Goal: Information Seeking & Learning: Learn about a topic

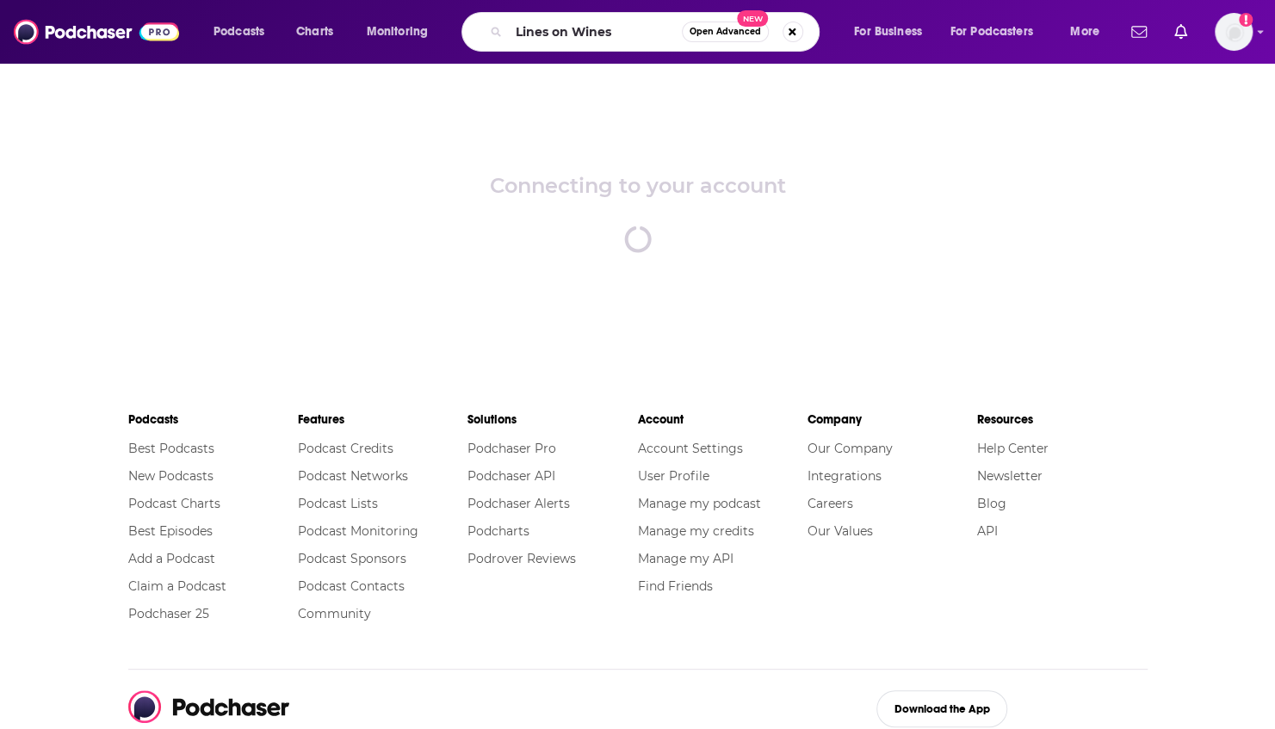
type input "Lines on Wines"
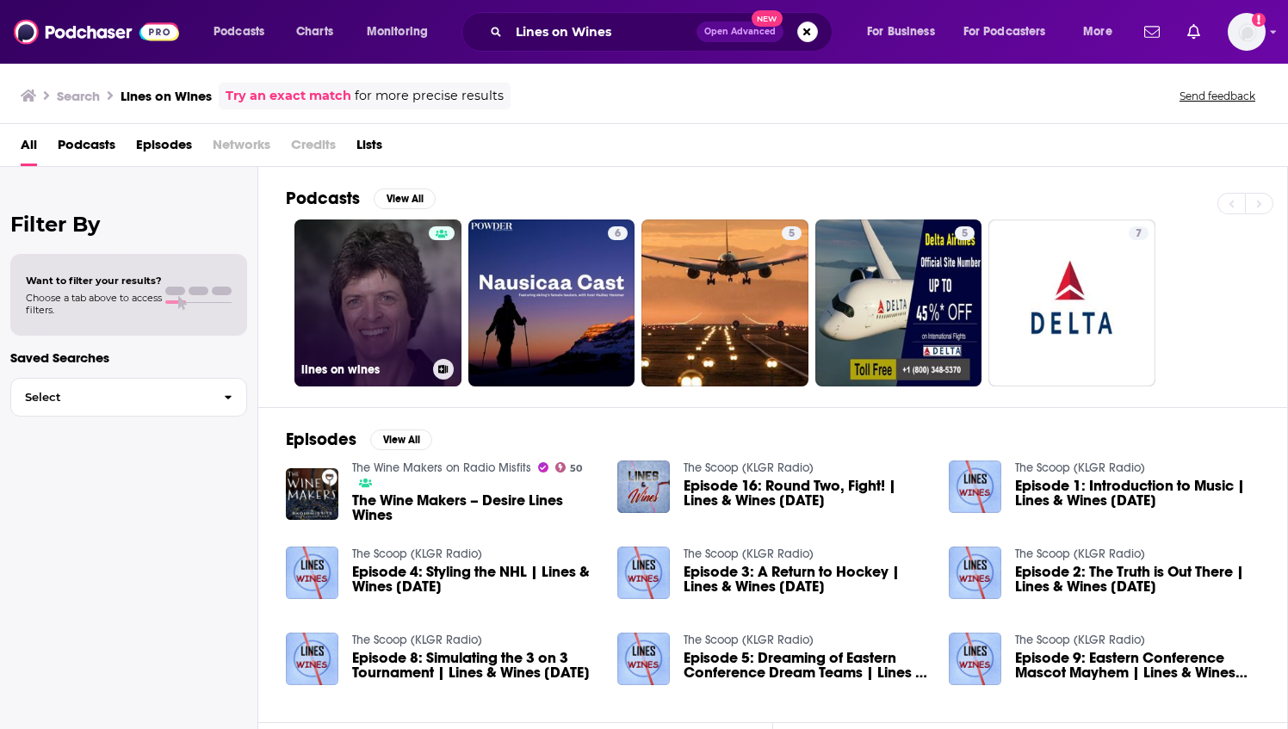
click at [362, 314] on link "lines on wines" at bounding box center [377, 303] width 167 height 167
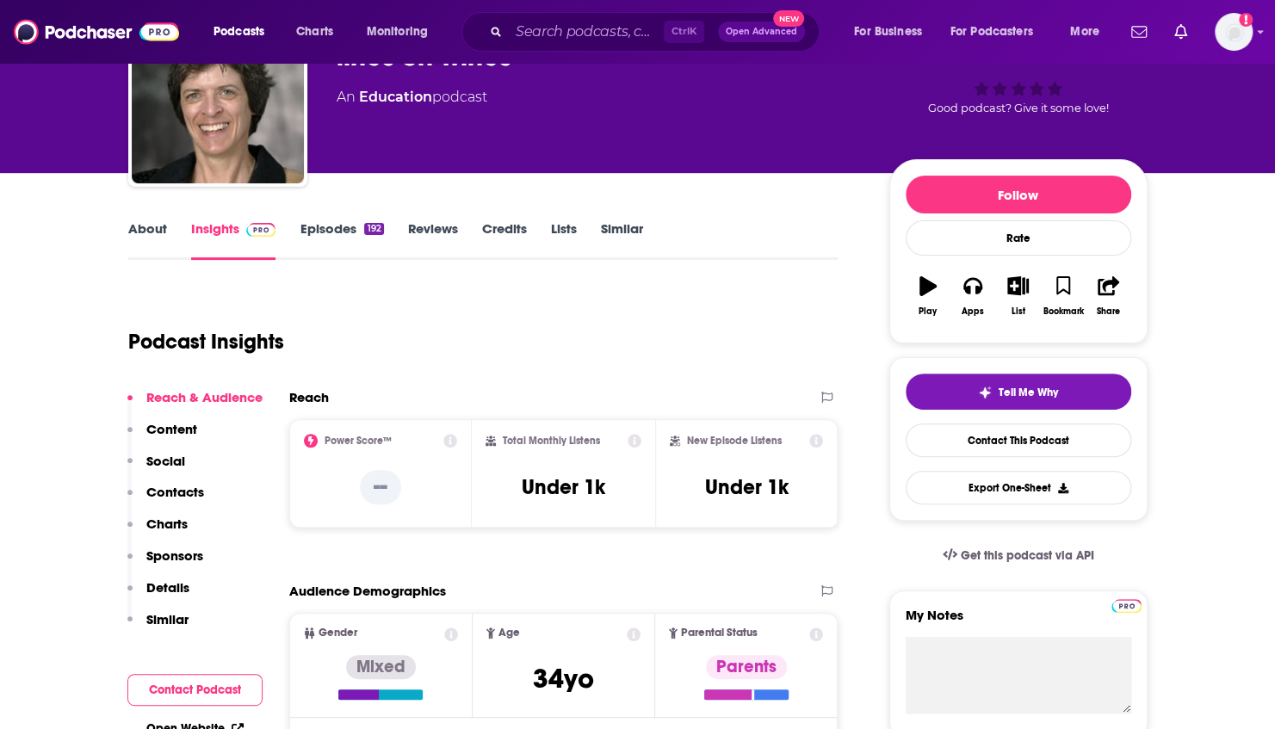
scroll to position [121, 0]
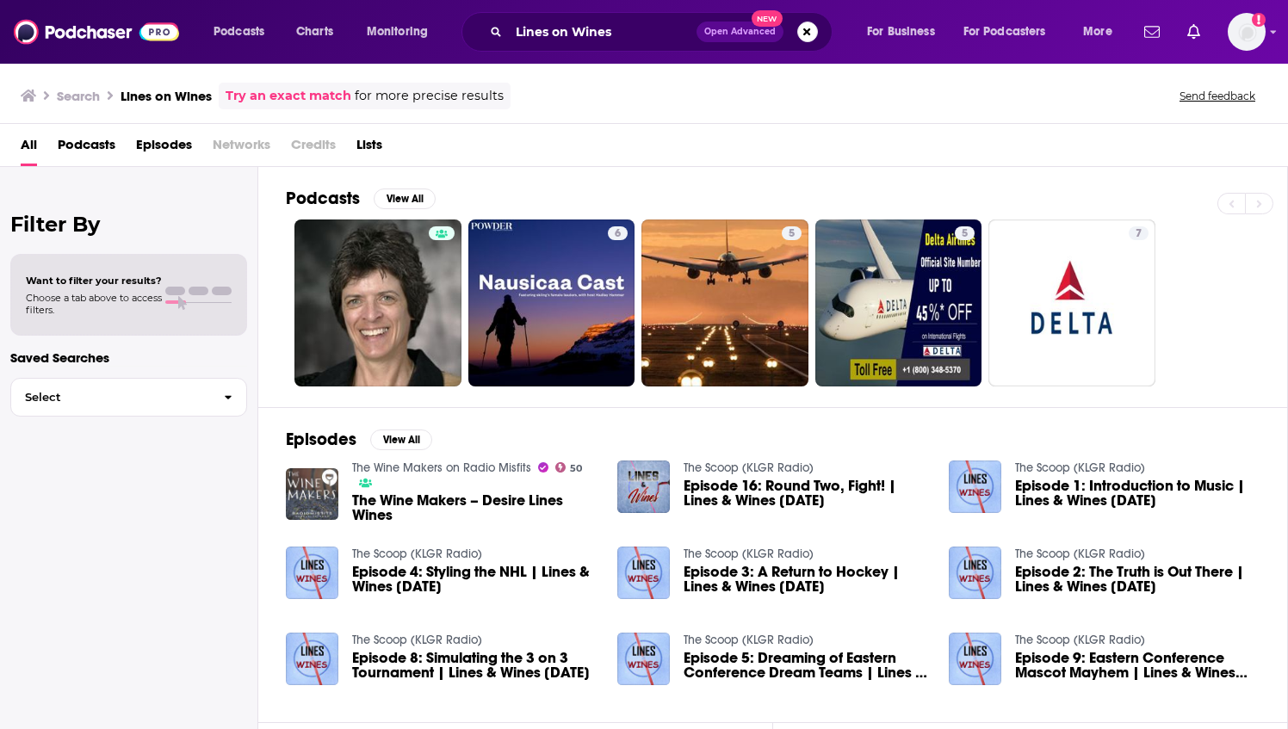
click at [318, 487] on img "The Wine Makers – Desire Lines Wines" at bounding box center [312, 494] width 53 height 53
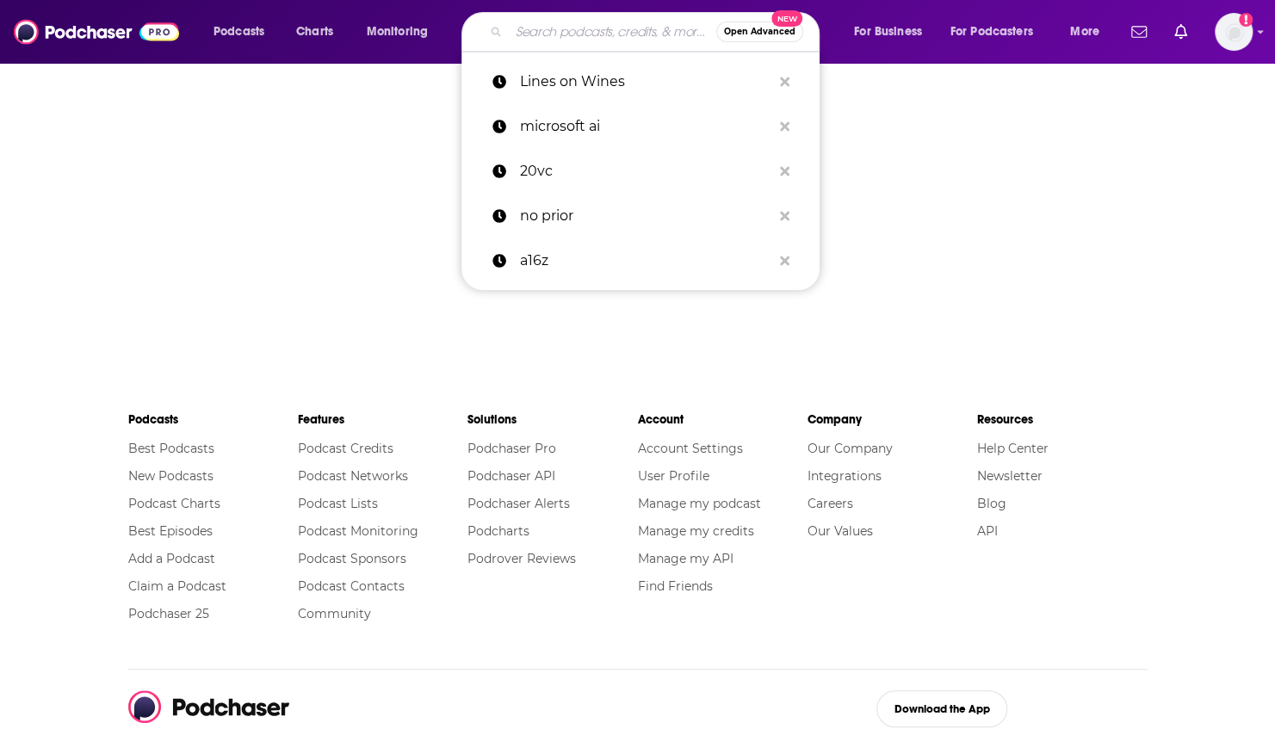
click at [536, 25] on input "Search podcasts, credits, & more..." at bounding box center [613, 32] width 208 height 28
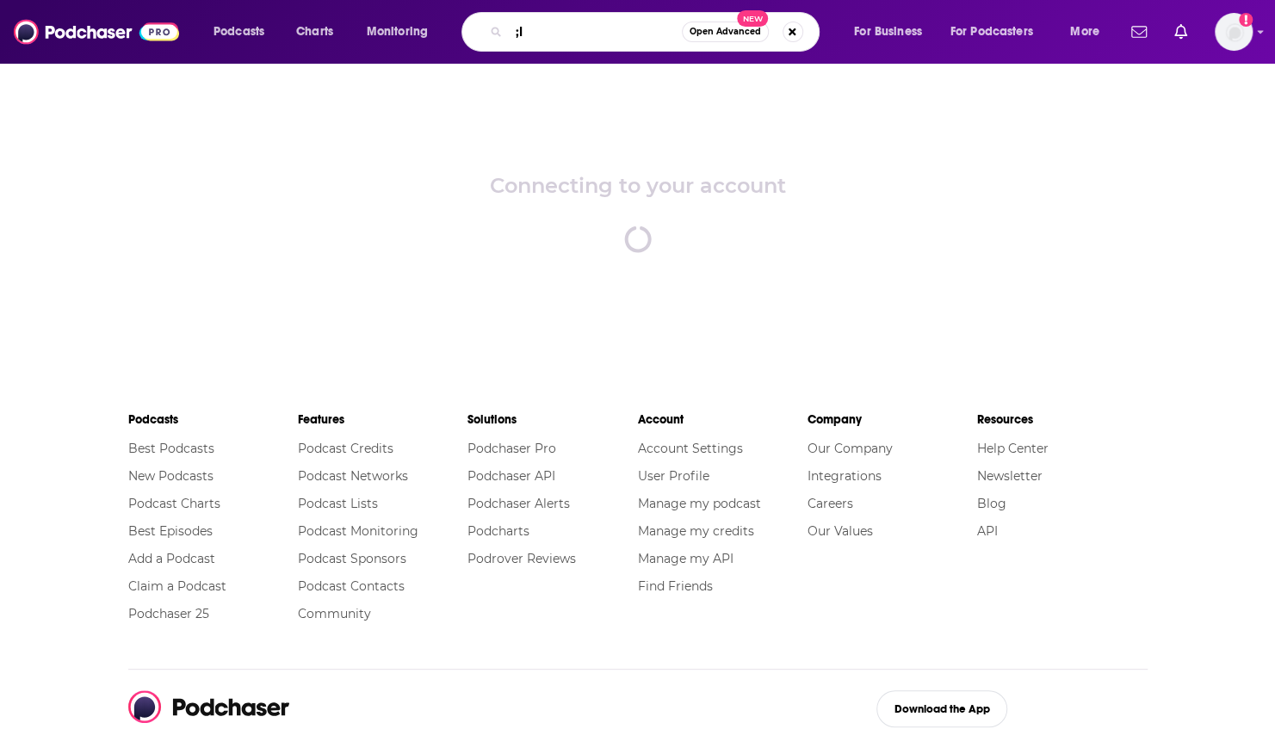
type input ";"
type input "locals know best"
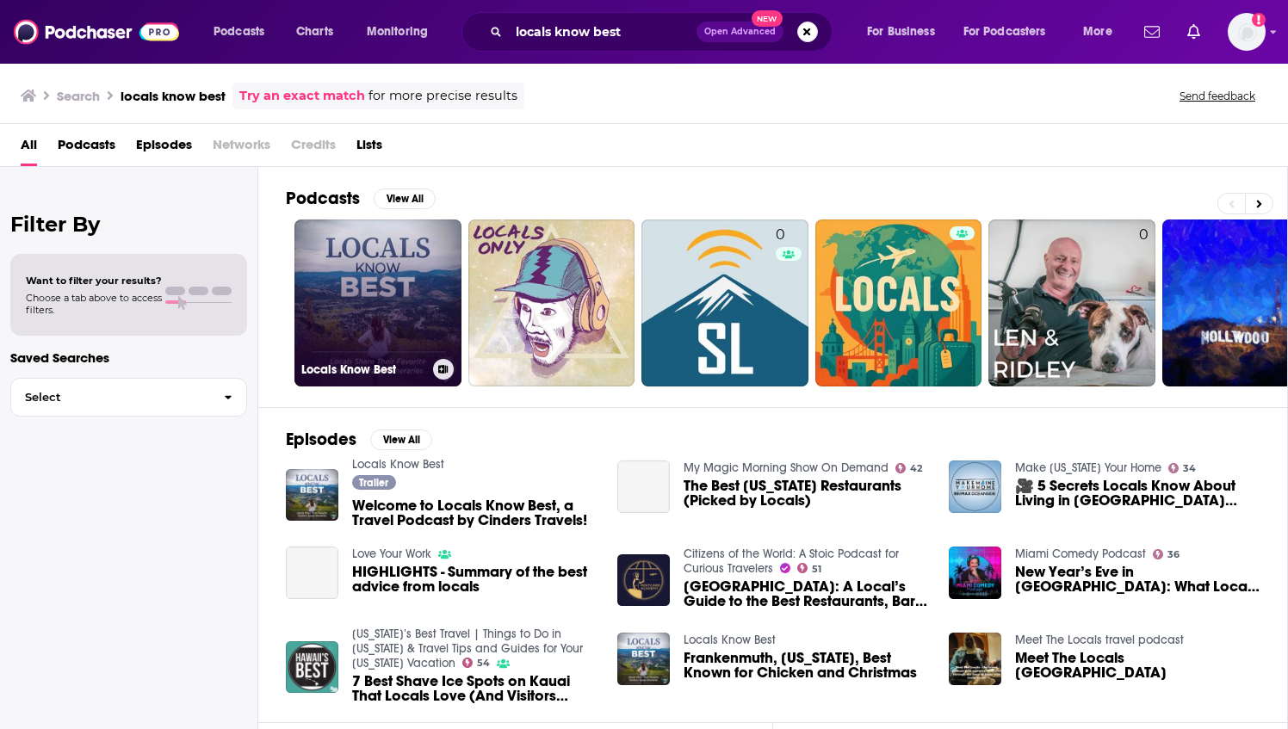
click at [396, 304] on link "Locals Know Best" at bounding box center [377, 303] width 167 height 167
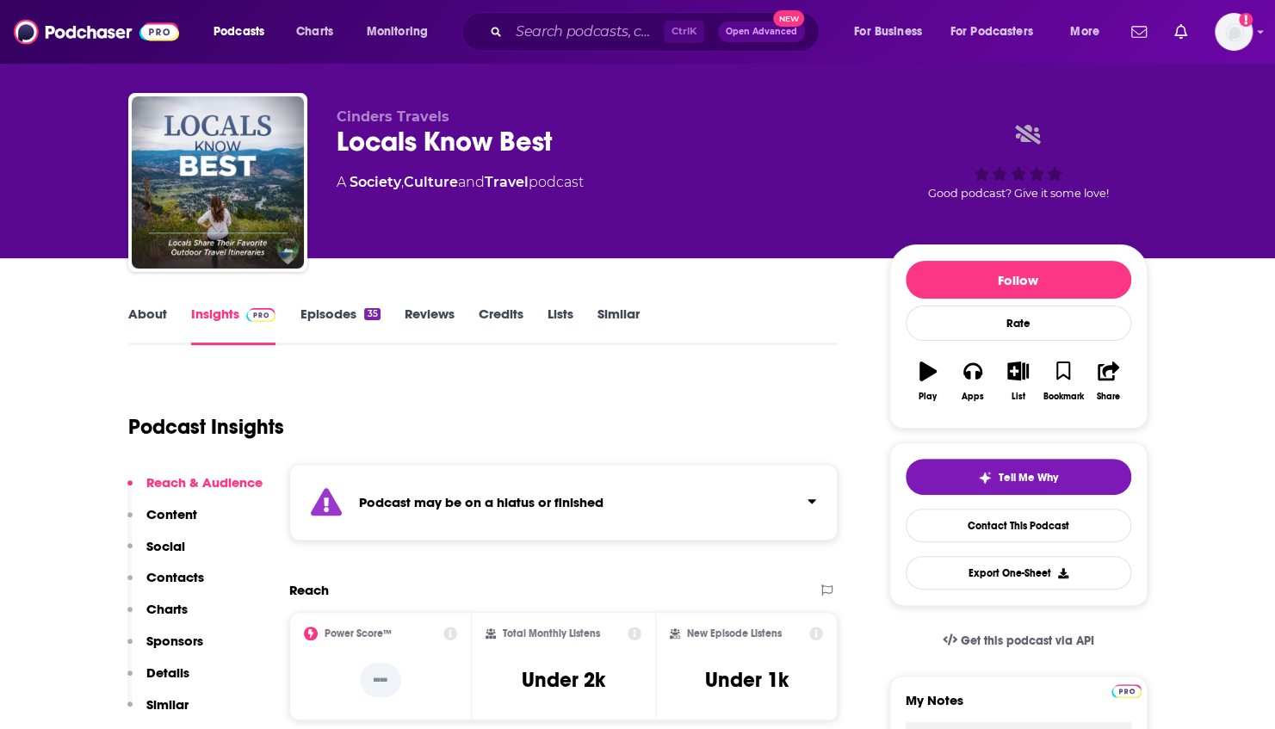
scroll to position [19, 0]
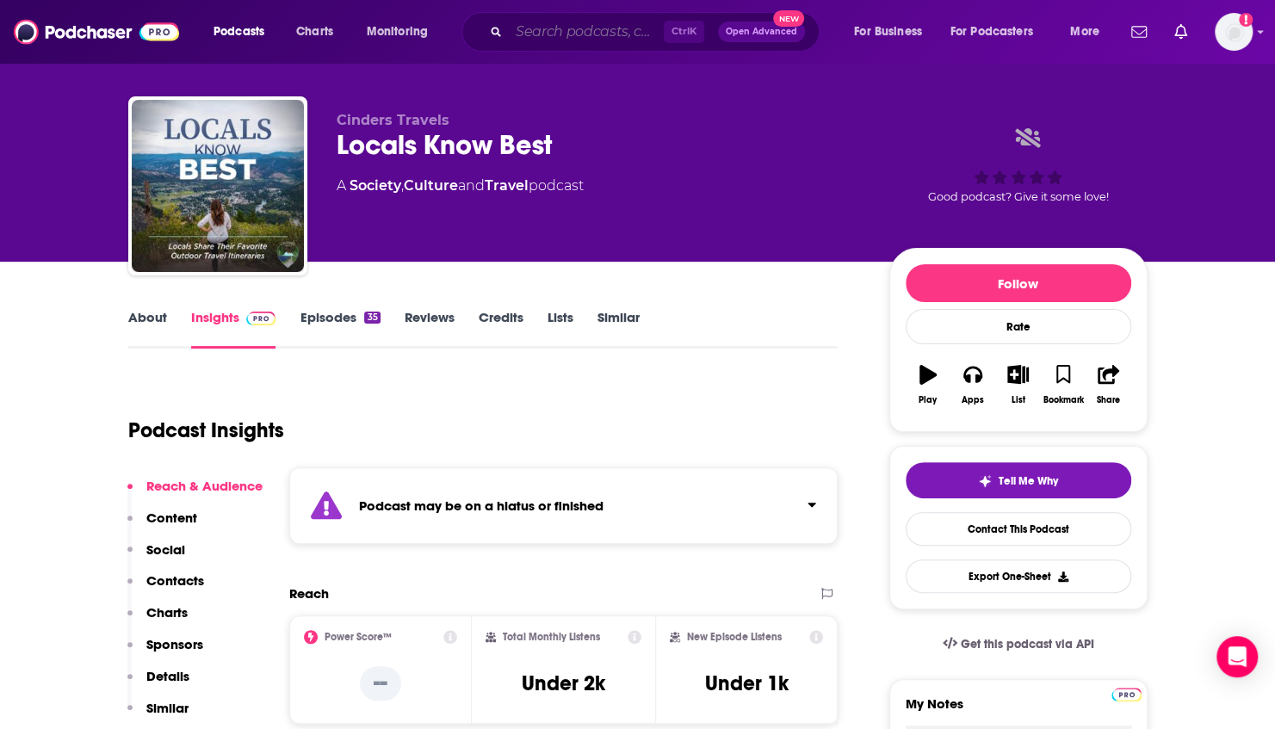
click at [549, 29] on input "Search podcasts, credits, & more..." at bounding box center [586, 32] width 155 height 28
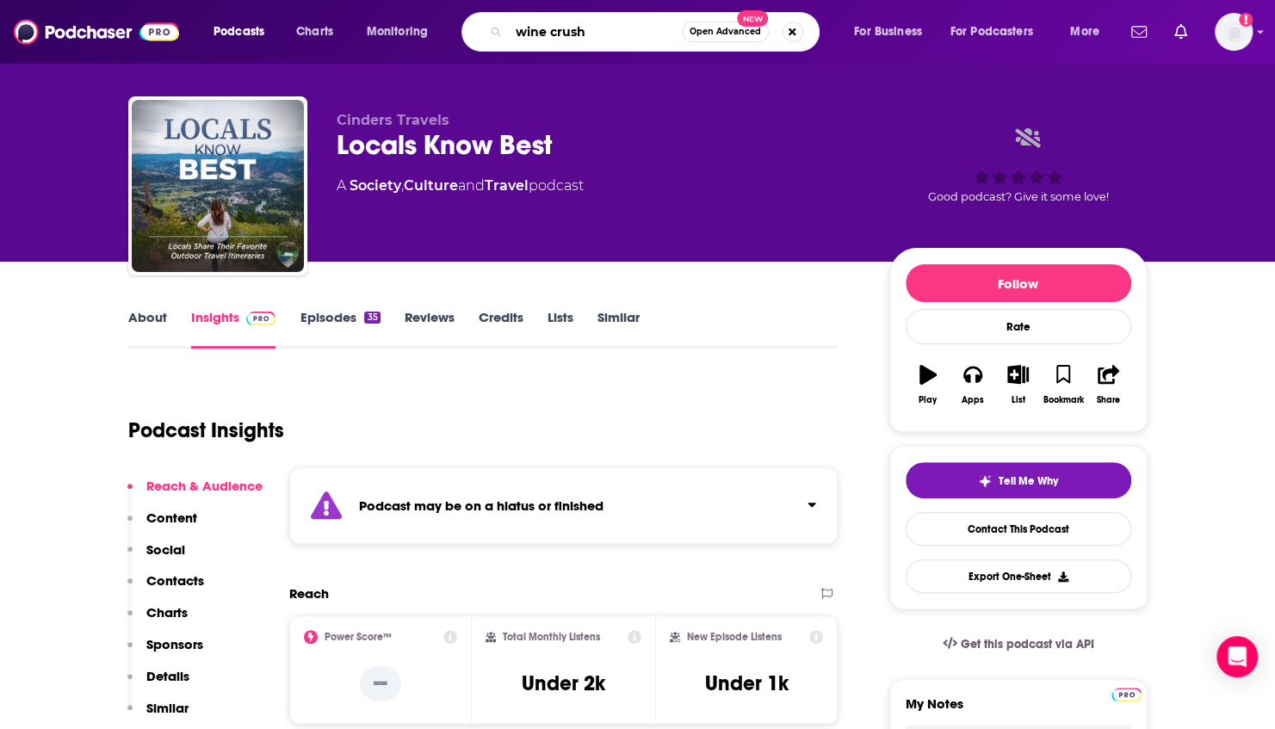
type input "wine crush"
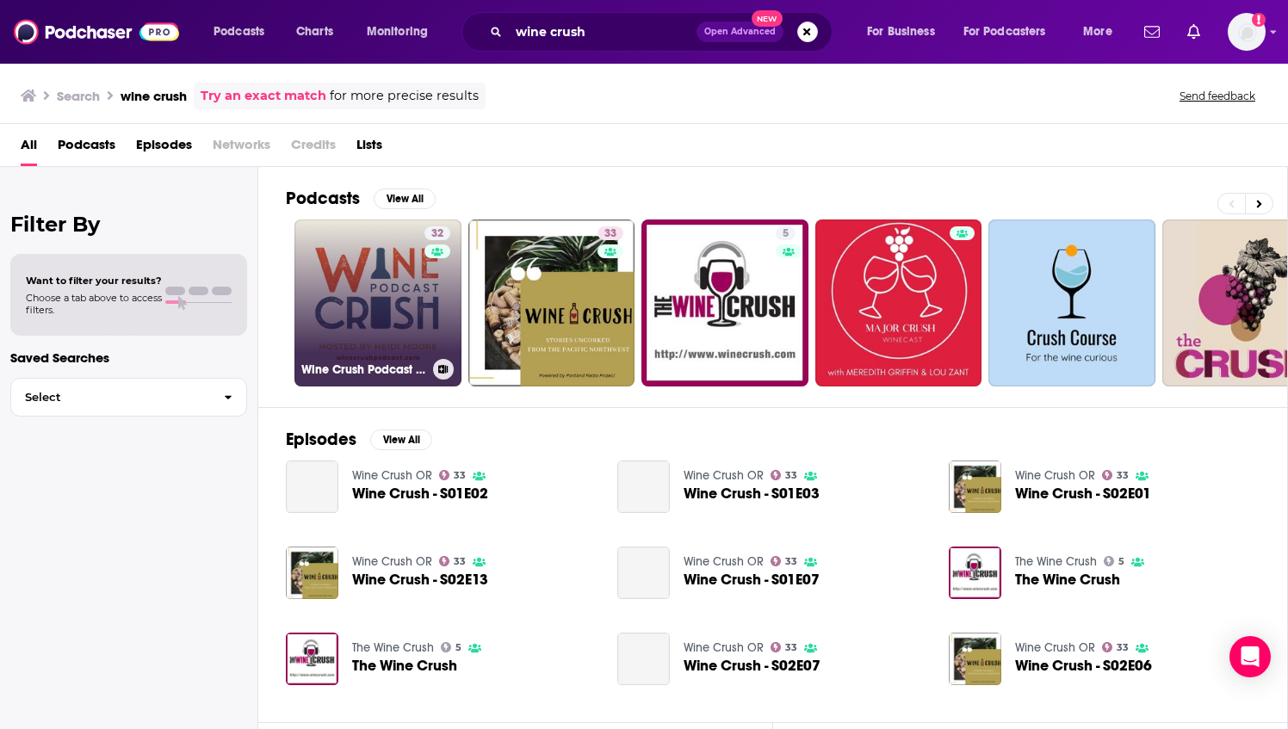
click at [377, 307] on link "32 Wine Crush Podcast NW" at bounding box center [377, 303] width 167 height 167
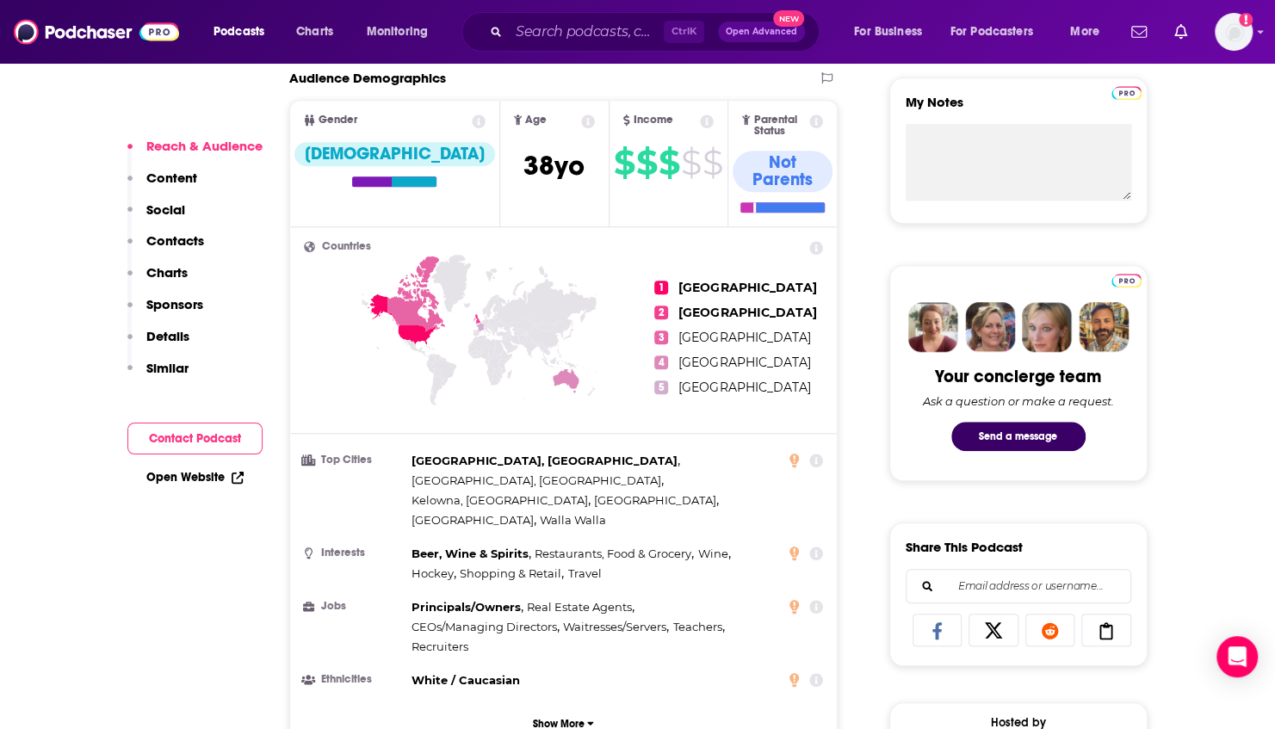
scroll to position [620, 0]
click at [206, 437] on button "Contact Podcast" at bounding box center [194, 439] width 135 height 32
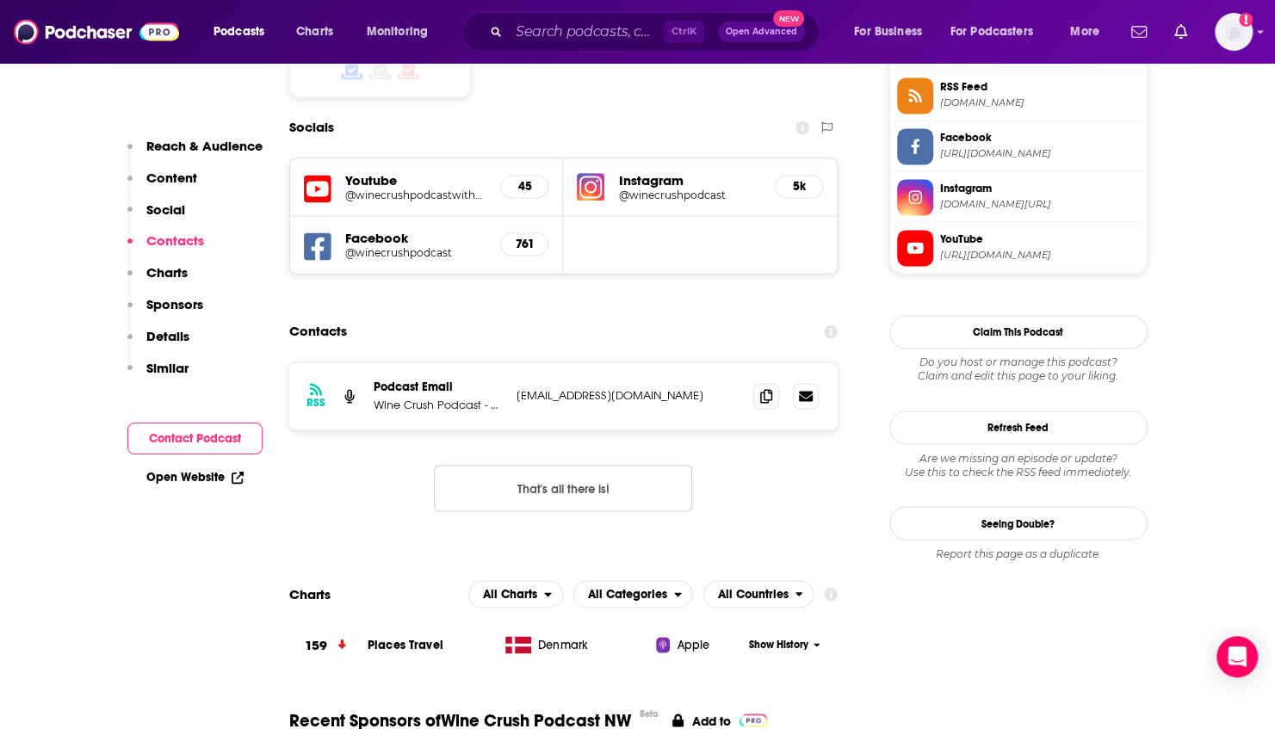
scroll to position [1477, 0]
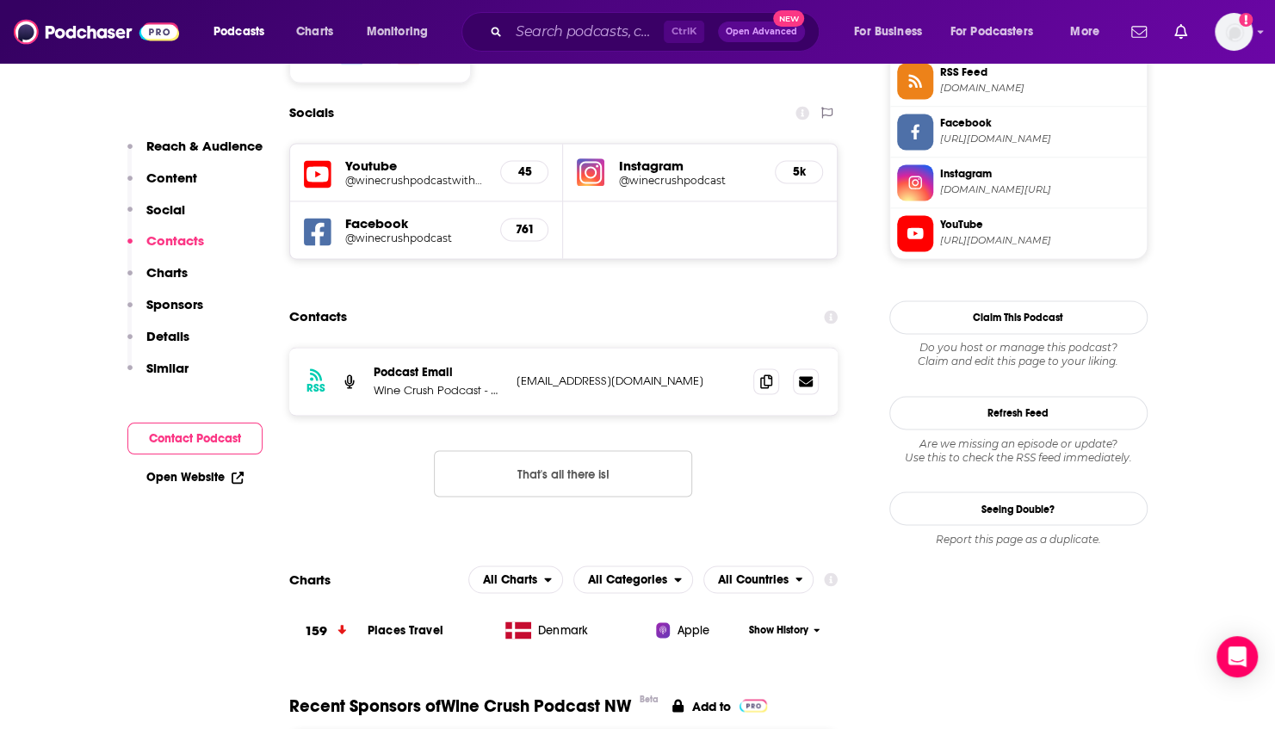
click at [518, 374] on p "[EMAIL_ADDRESS][DOMAIN_NAME]" at bounding box center [629, 381] width 224 height 15
click at [763, 374] on icon at bounding box center [766, 381] width 12 height 14
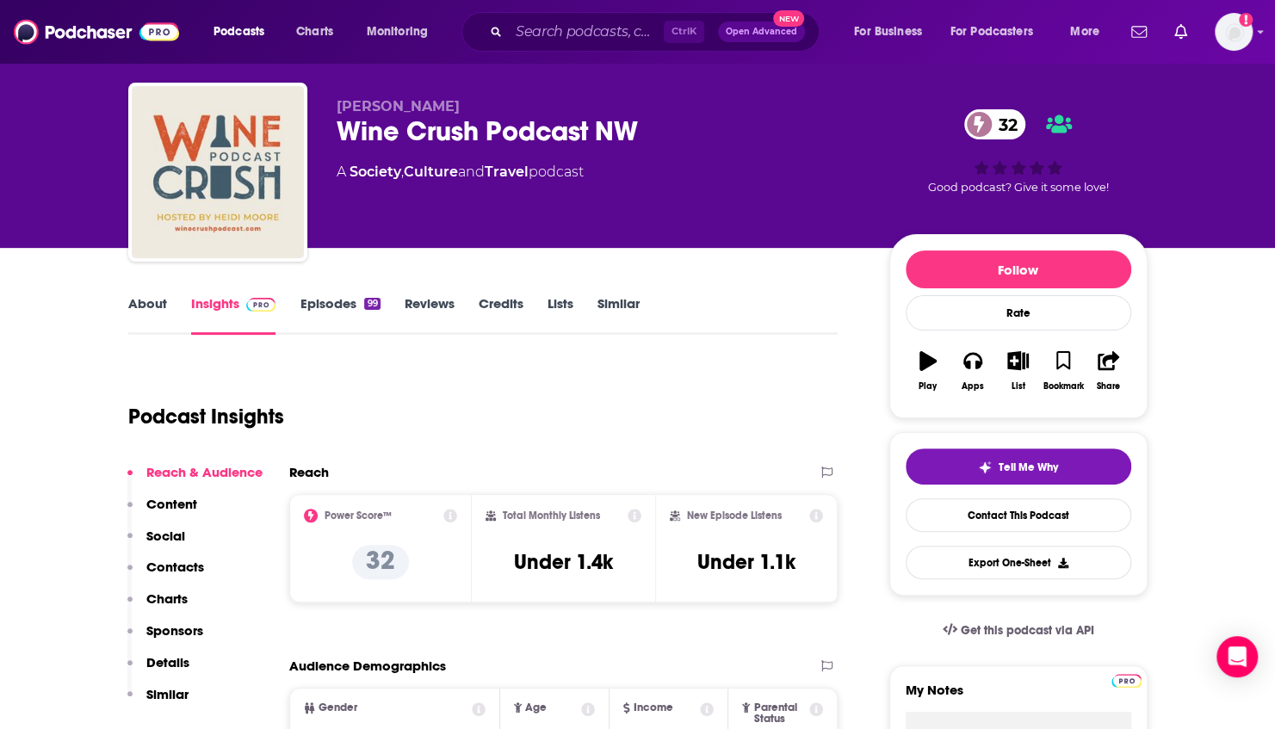
scroll to position [0, 0]
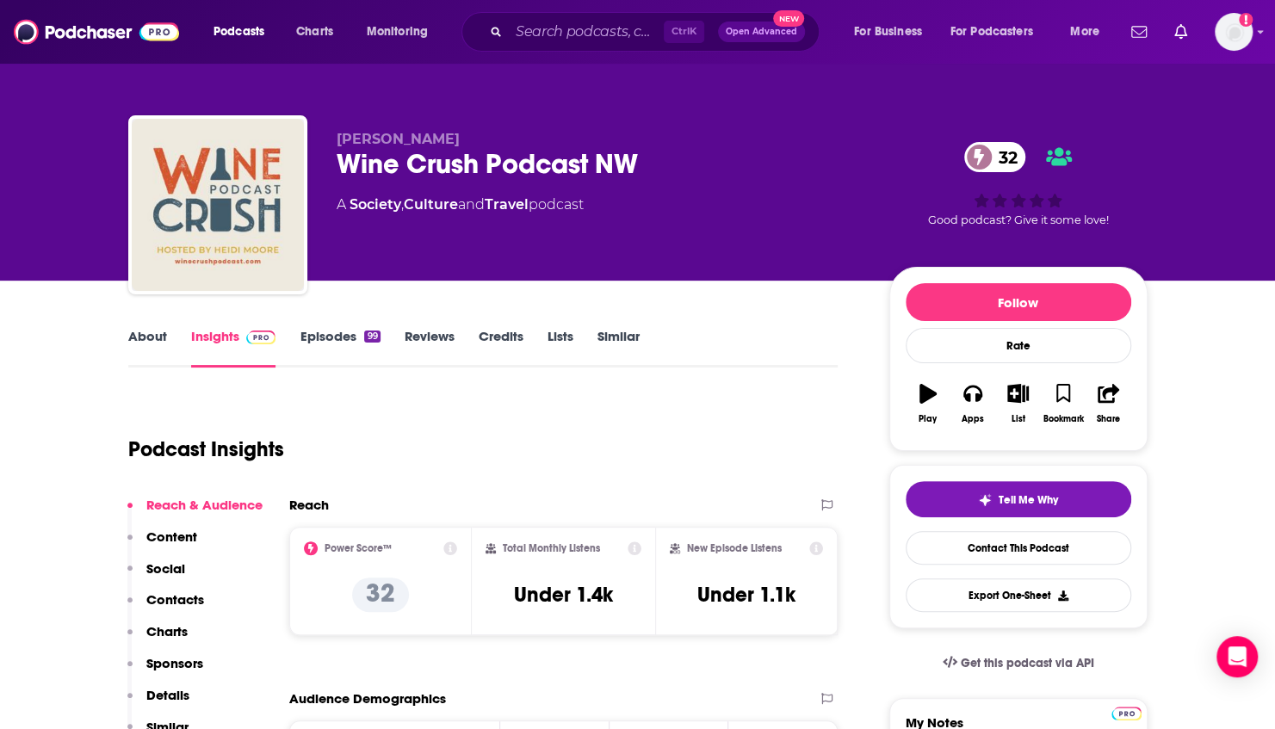
click at [563, 55] on div "Podcasts Charts Monitoring Ctrl K Open Advanced New For Business For Podcasters…" at bounding box center [637, 32] width 1275 height 64
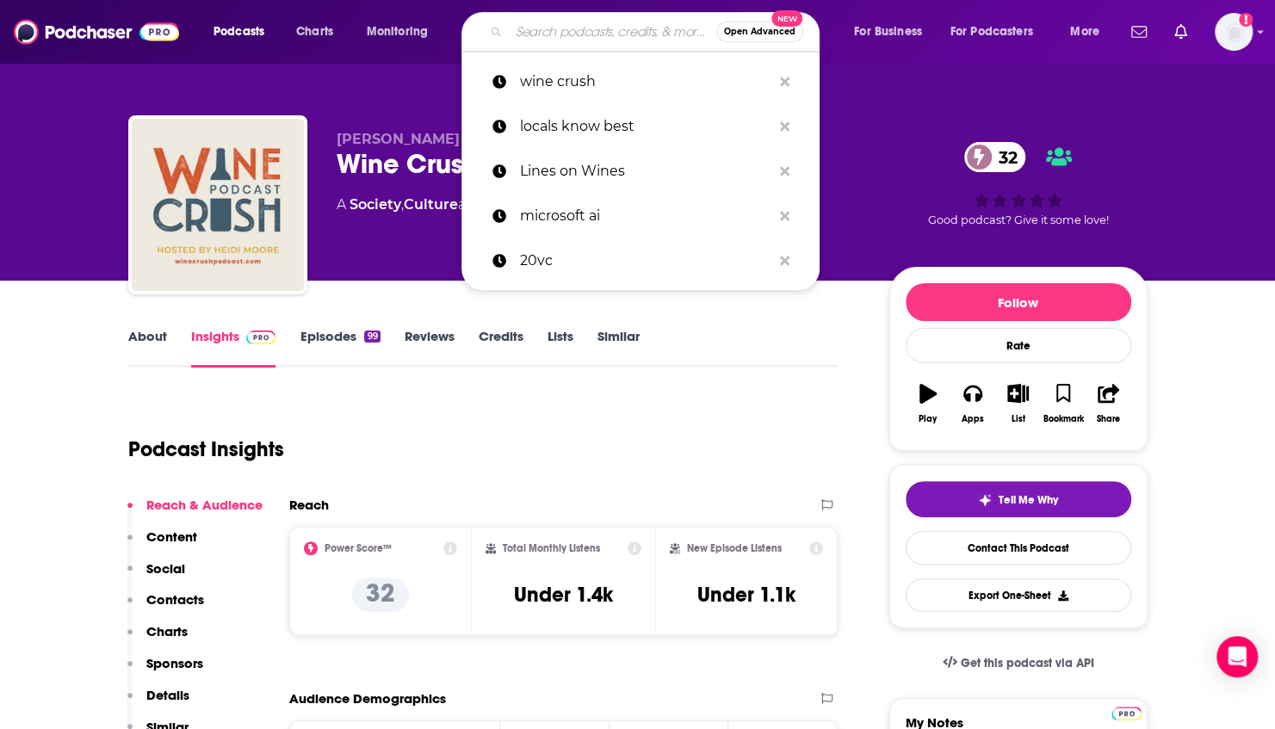
click at [548, 34] on input "Search podcasts, credits, & more..." at bounding box center [613, 32] width 208 height 28
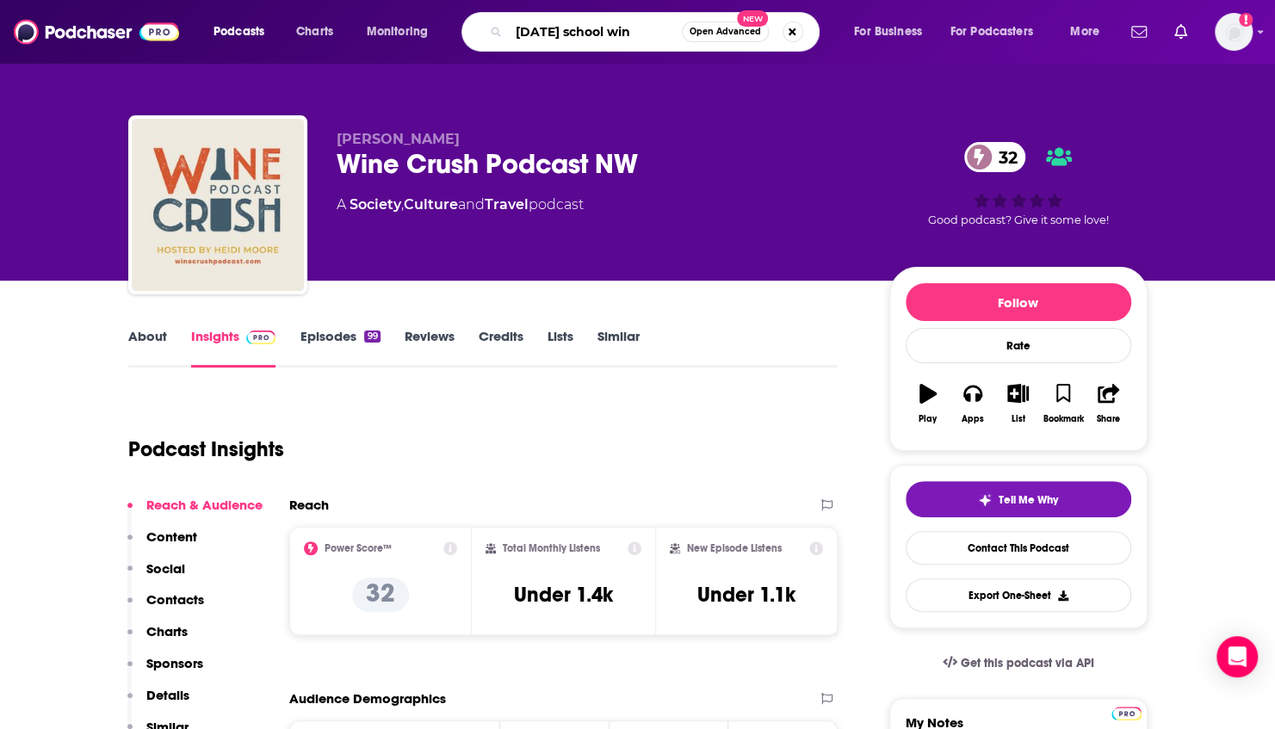
type input "[DATE] school wine"
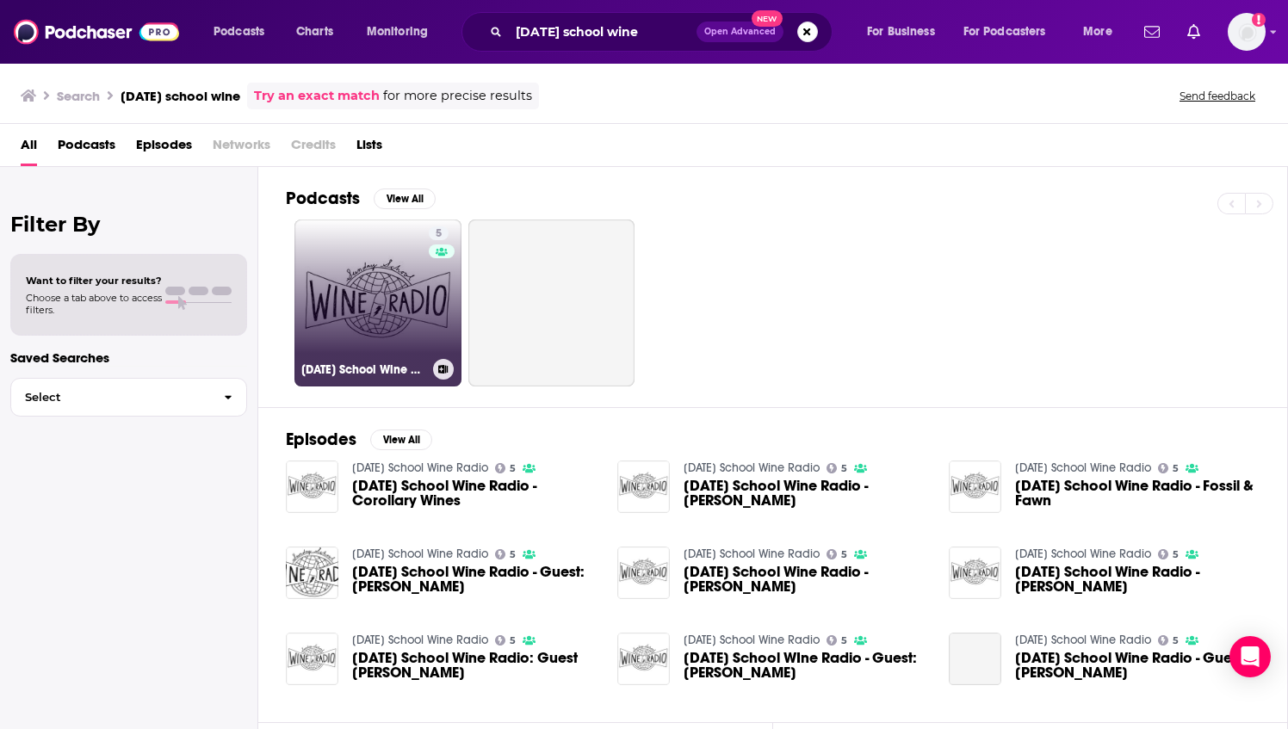
click at [361, 292] on link "5 Sunday School Wine Radio" at bounding box center [377, 303] width 167 height 167
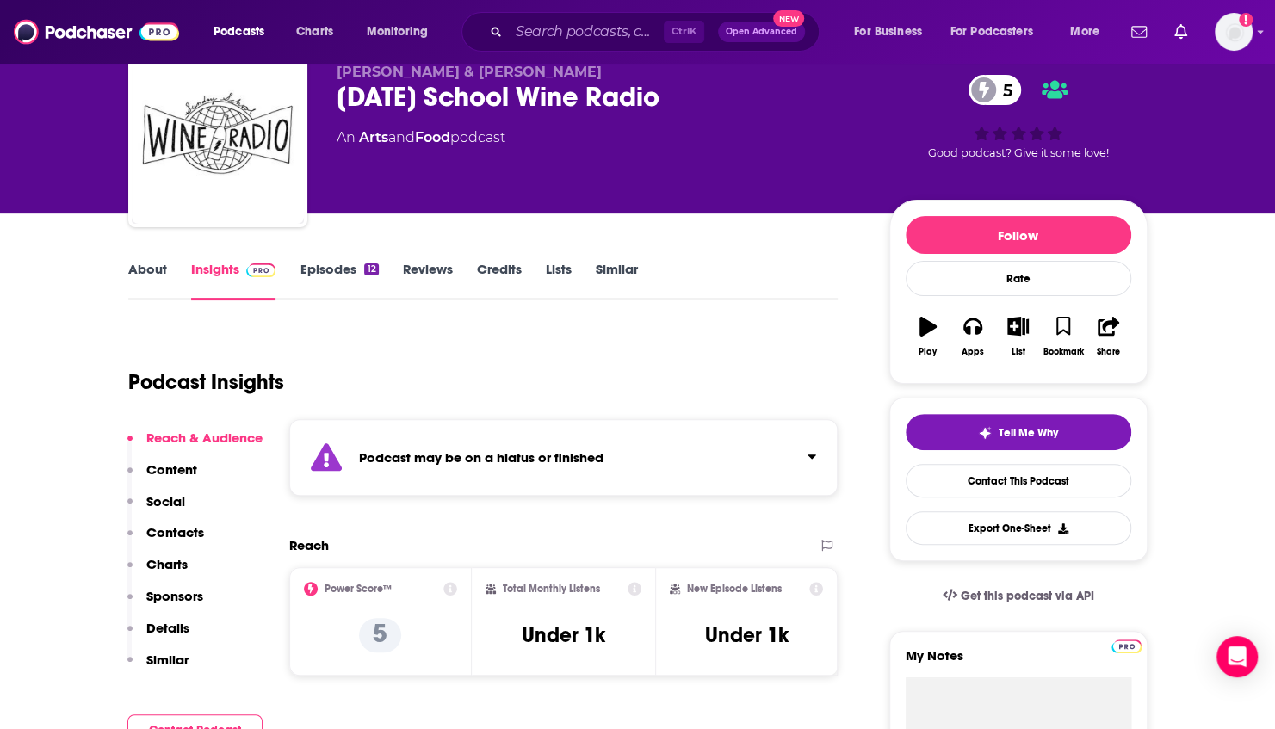
scroll to position [51, 0]
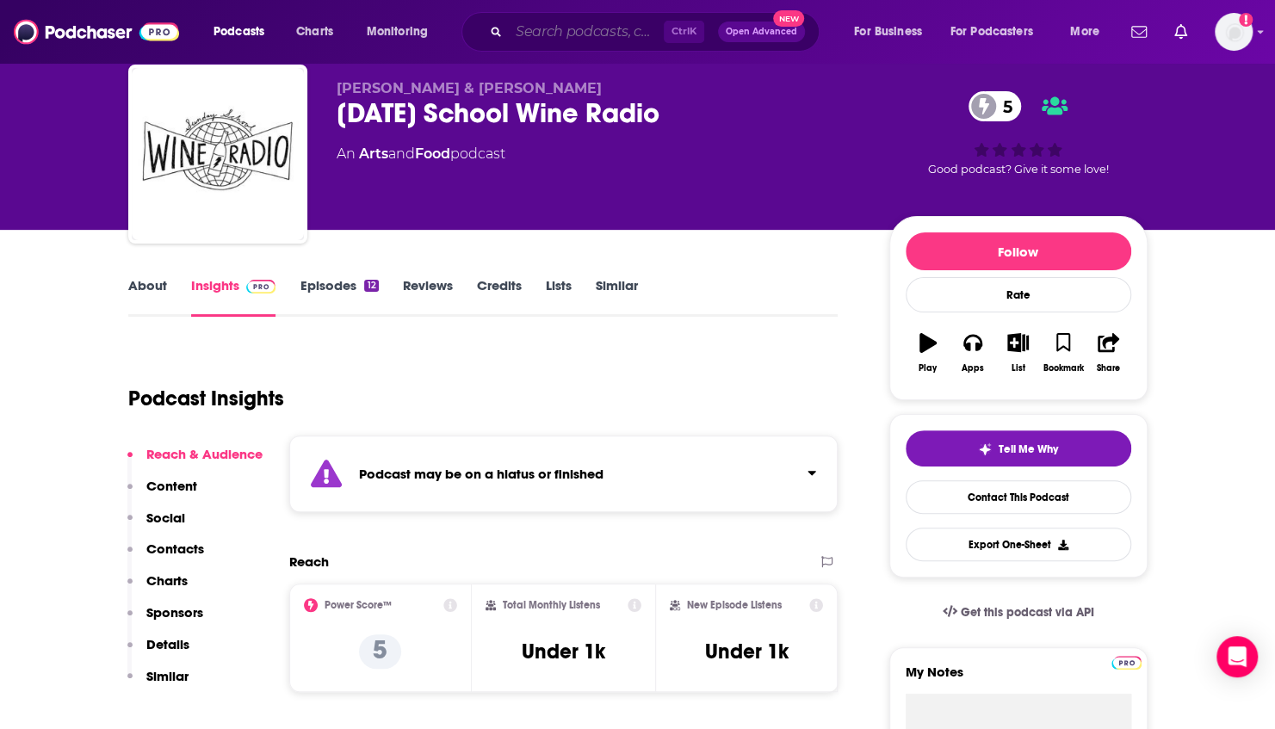
click at [610, 28] on input "Search podcasts, credits, & more..." at bounding box center [586, 32] width 155 height 28
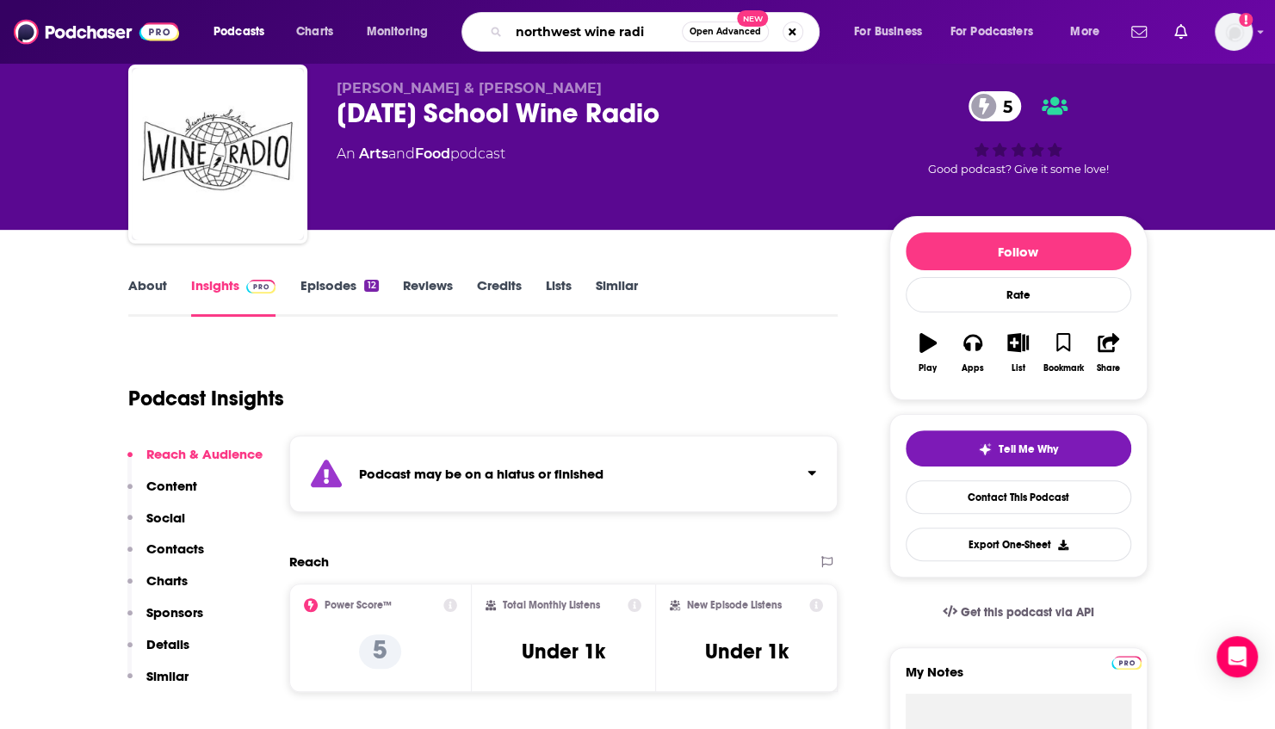
type input "northwest wine radio"
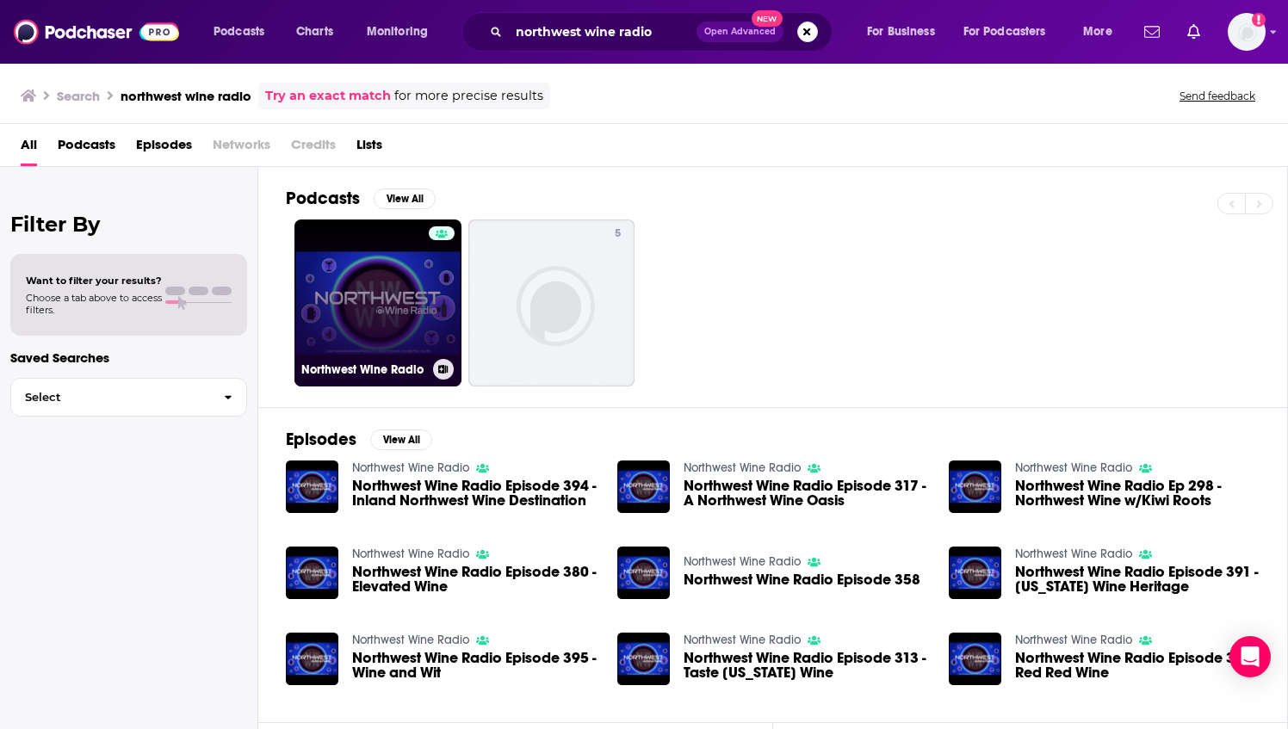
click at [375, 279] on link "Northwest Wine Radio" at bounding box center [377, 303] width 167 height 167
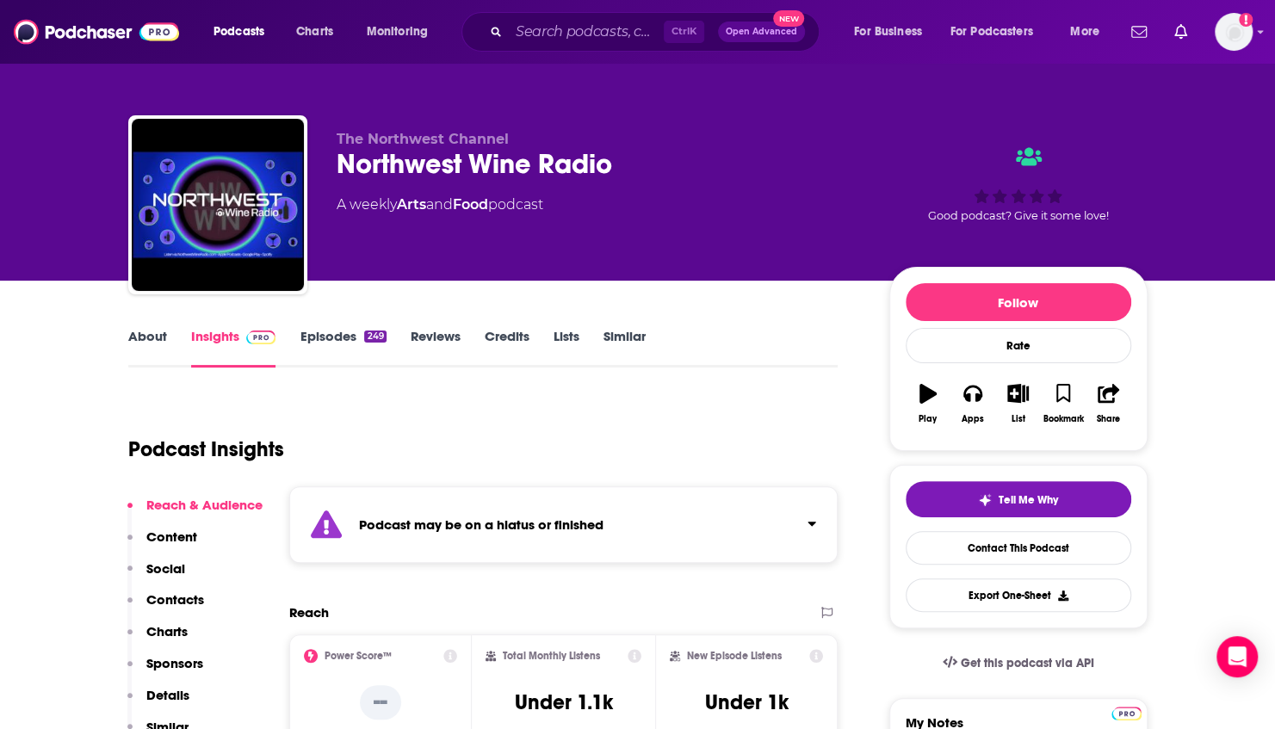
scroll to position [5, 0]
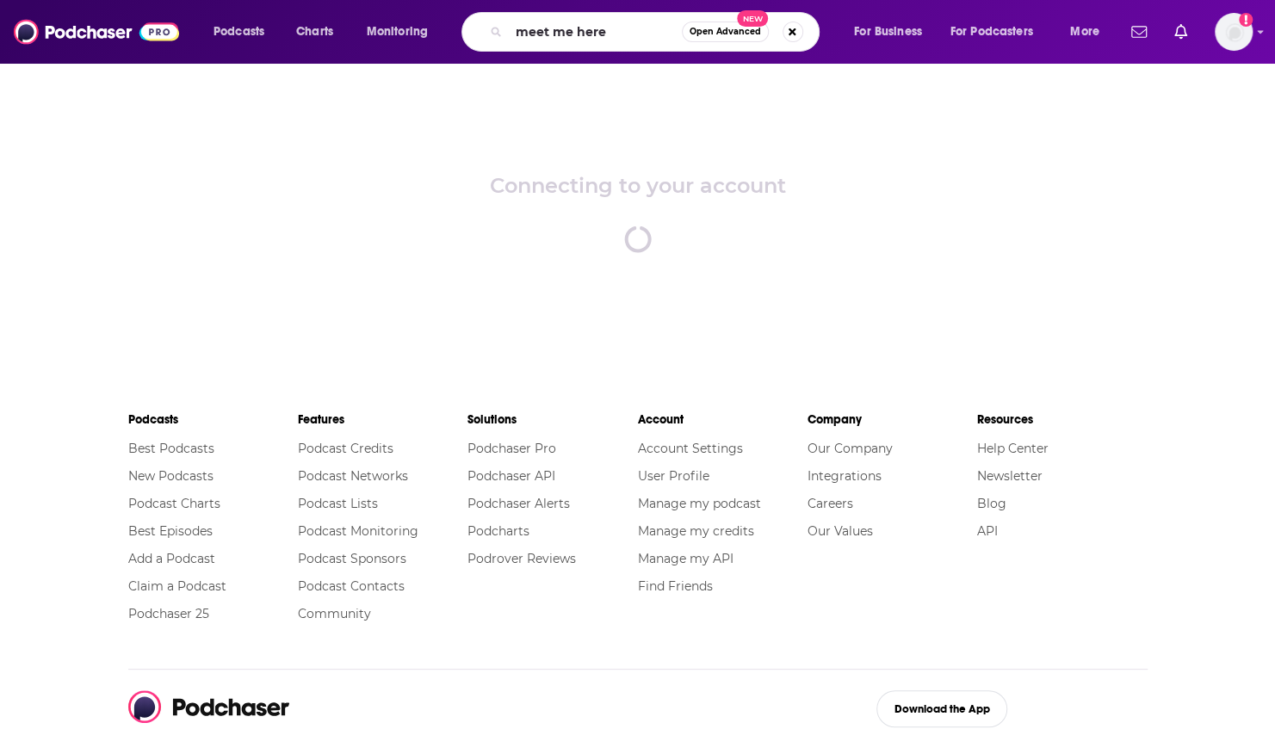
type input "meet me here"
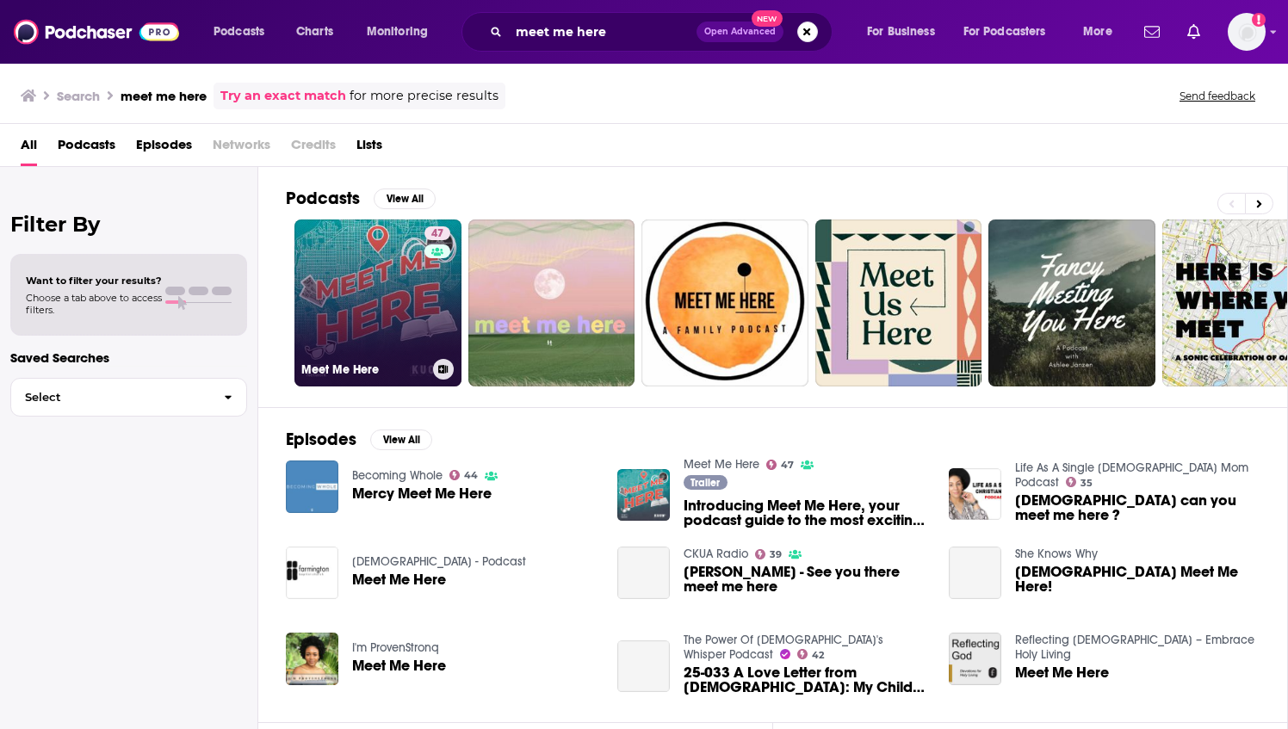
click at [348, 299] on link "47 Meet Me Here" at bounding box center [377, 303] width 167 height 167
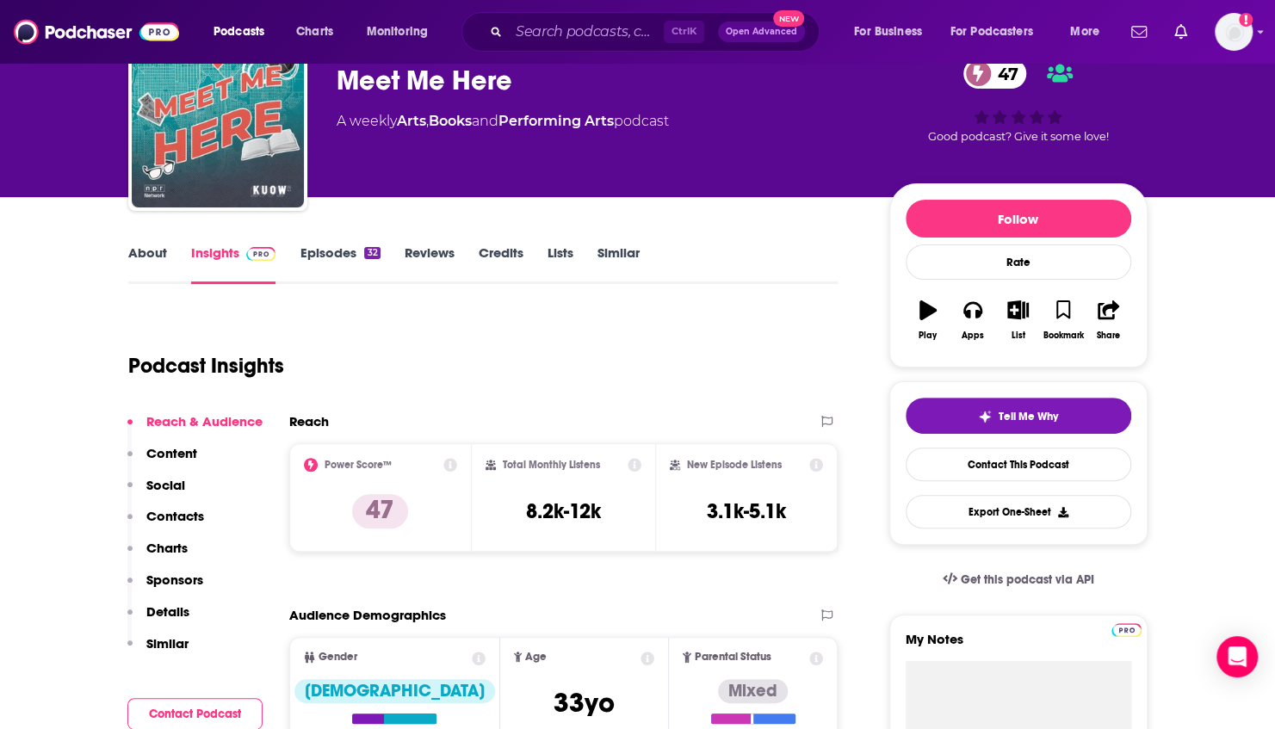
scroll to position [321, 0]
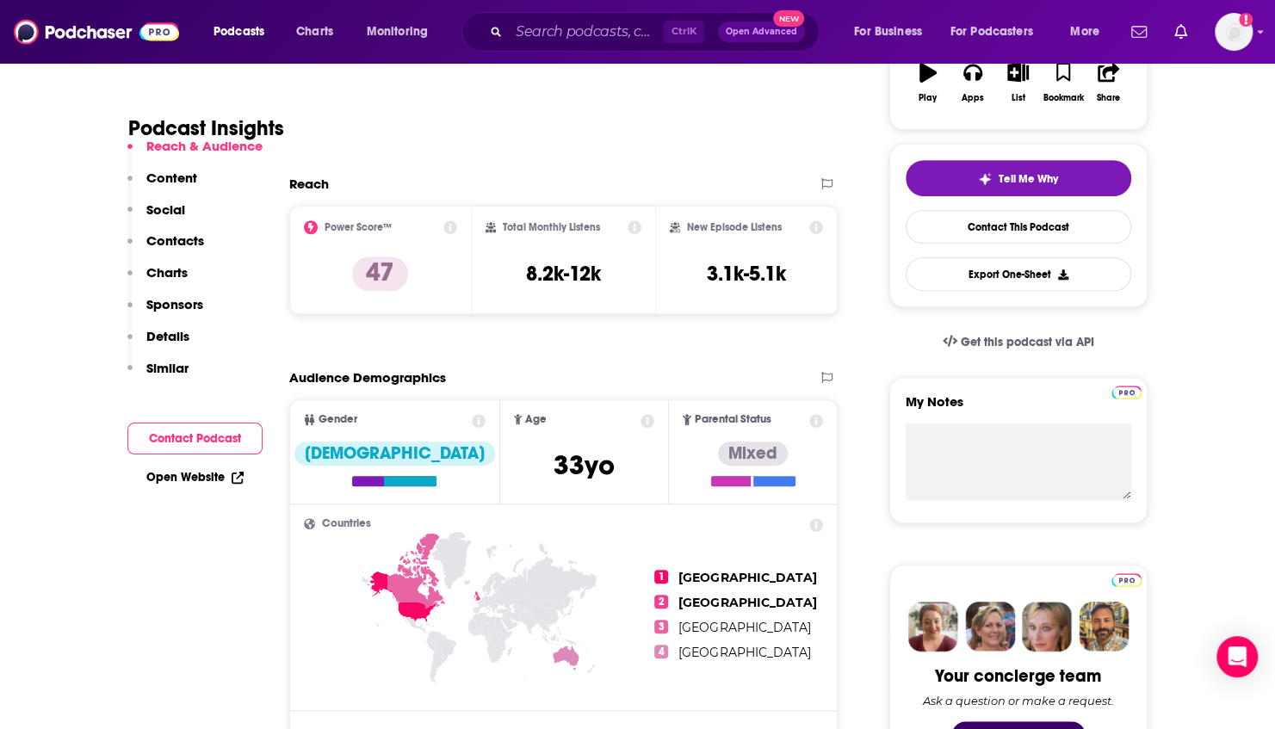
click at [200, 443] on button "Contact Podcast" at bounding box center [194, 439] width 135 height 32
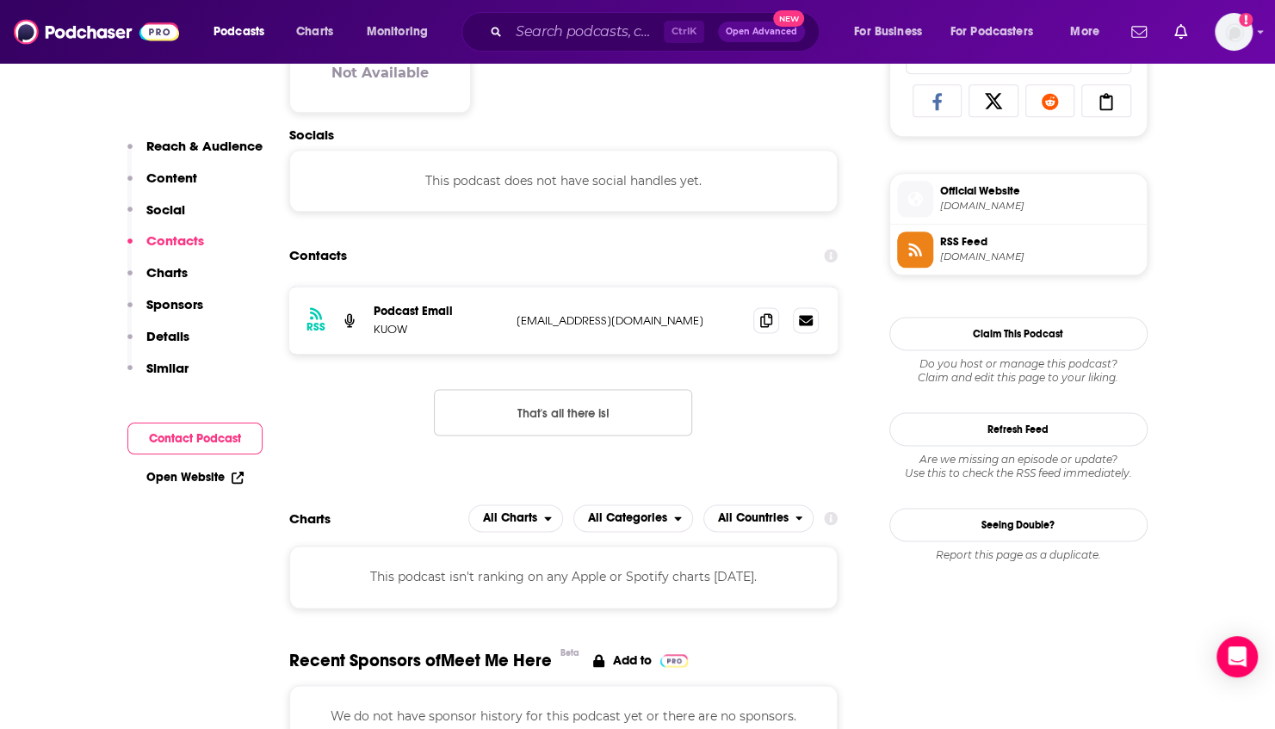
scroll to position [1151, 0]
click at [772, 323] on icon at bounding box center [766, 319] width 12 height 14
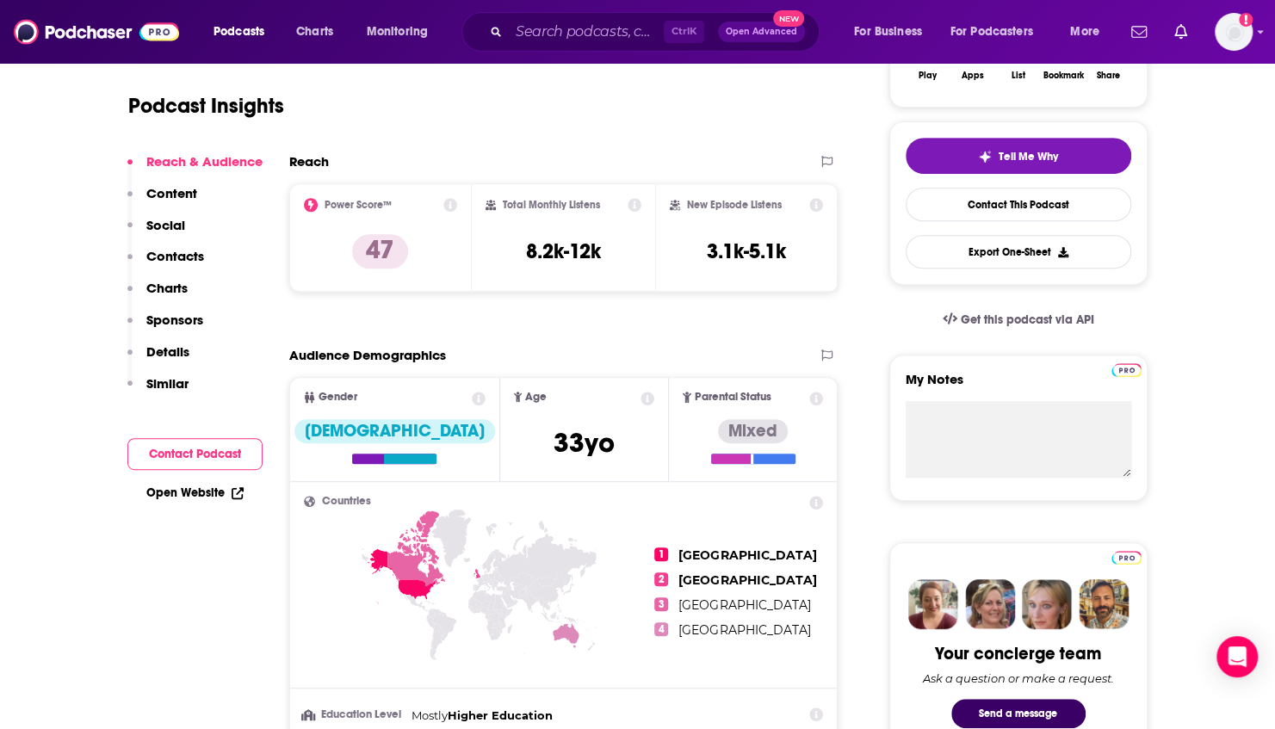
scroll to position [0, 0]
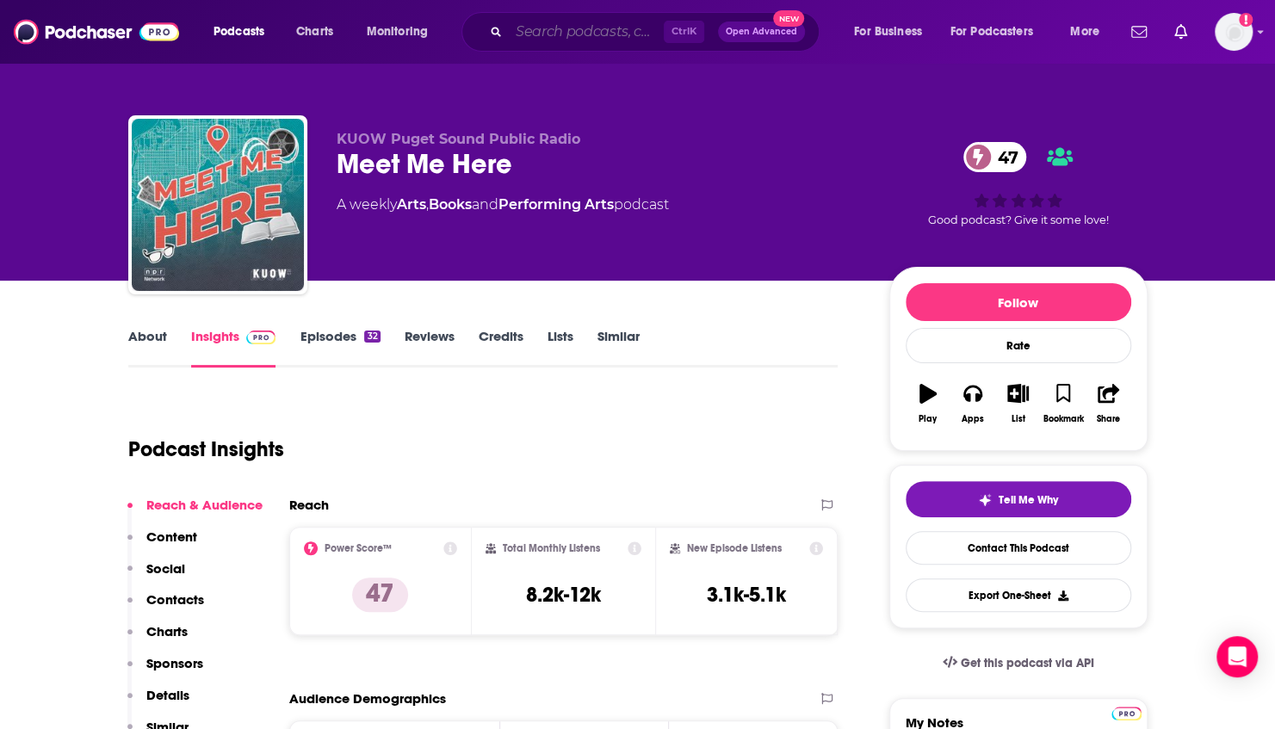
click at [542, 28] on input "Search podcasts, credits, & more..." at bounding box center [586, 32] width 155 height 28
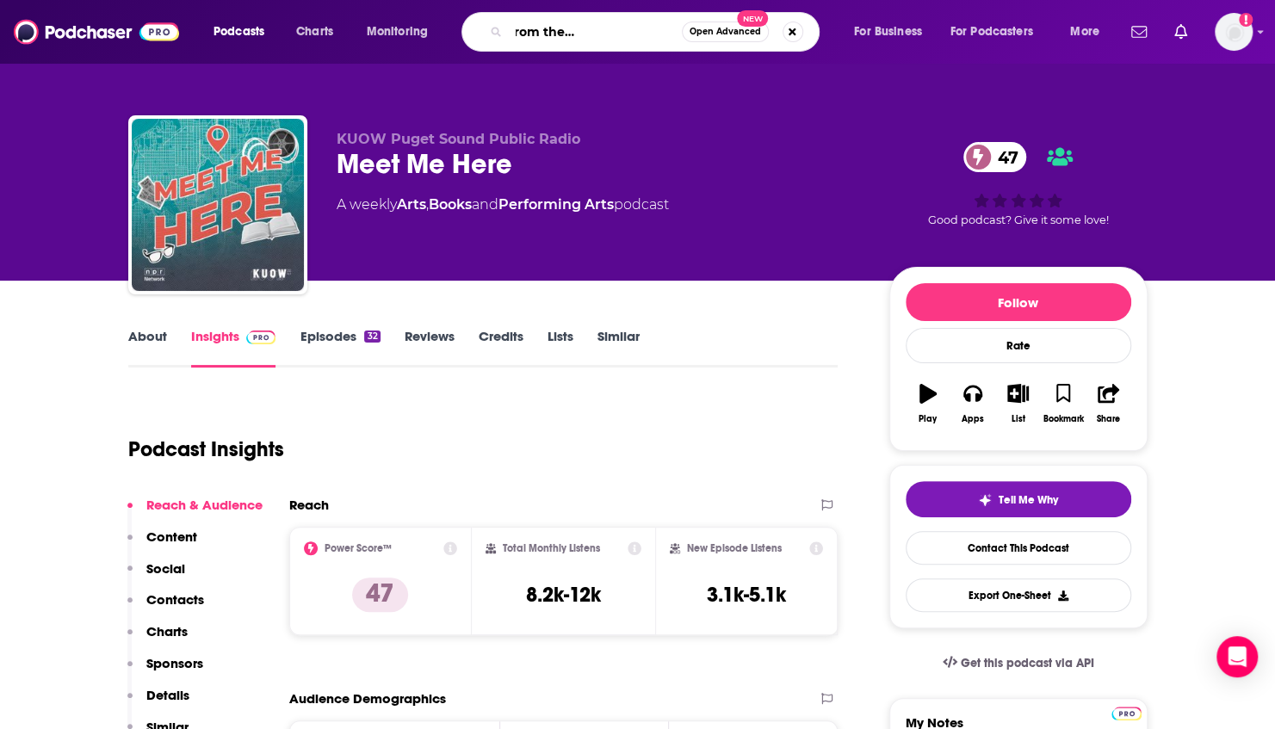
type input "inland stories from the [GEOGRAPHIC_DATA]"
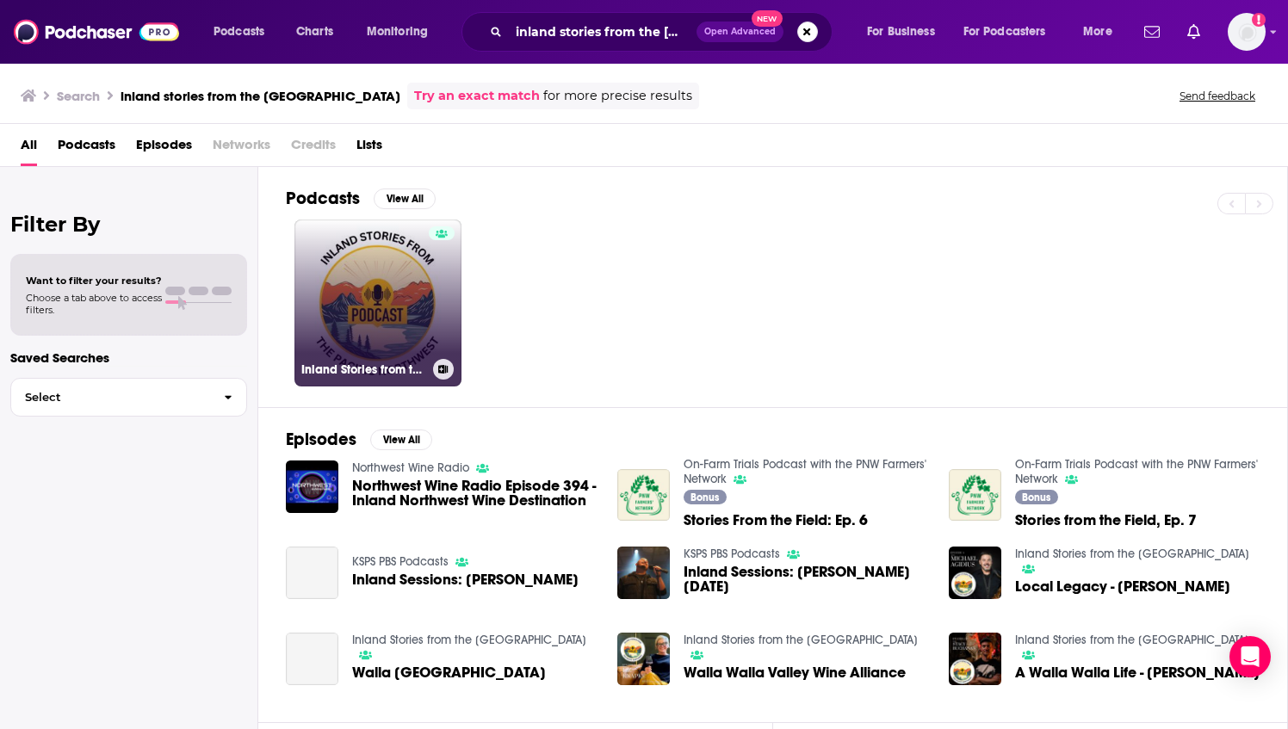
click at [379, 327] on link "Inland Stories from the [GEOGRAPHIC_DATA]" at bounding box center [377, 303] width 167 height 167
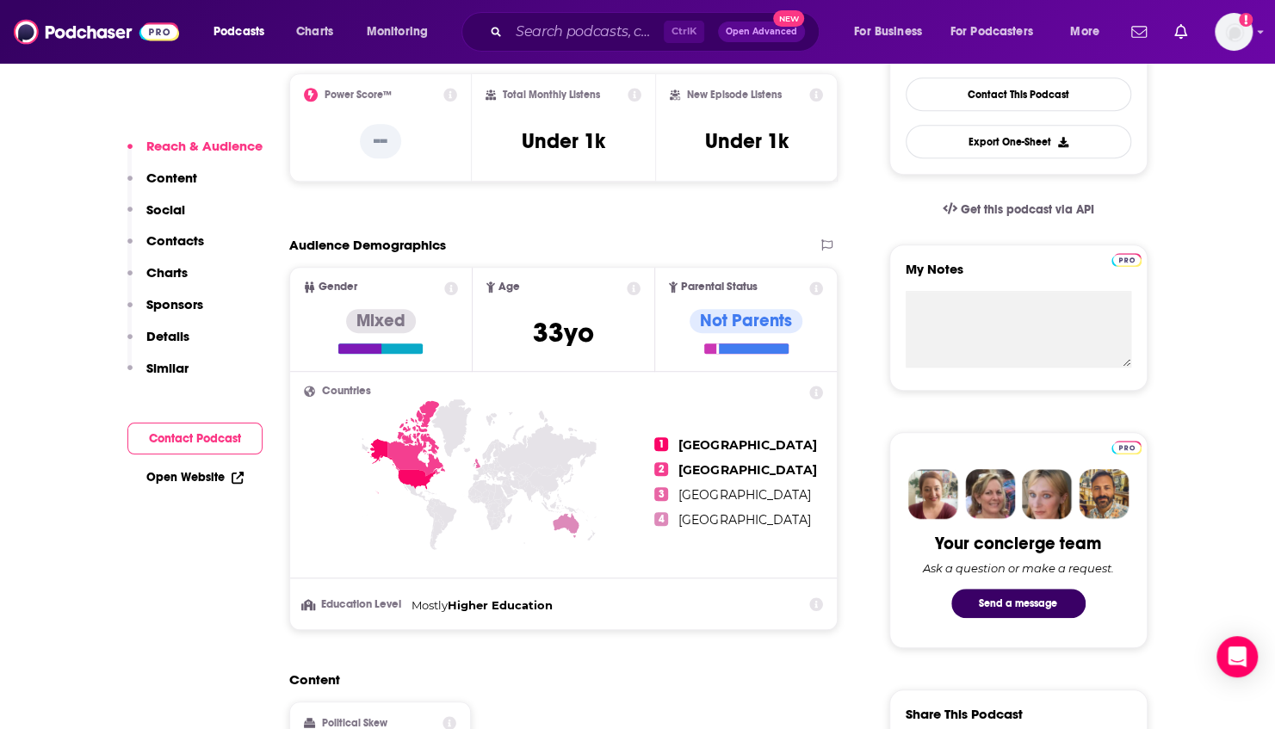
scroll to position [456, 0]
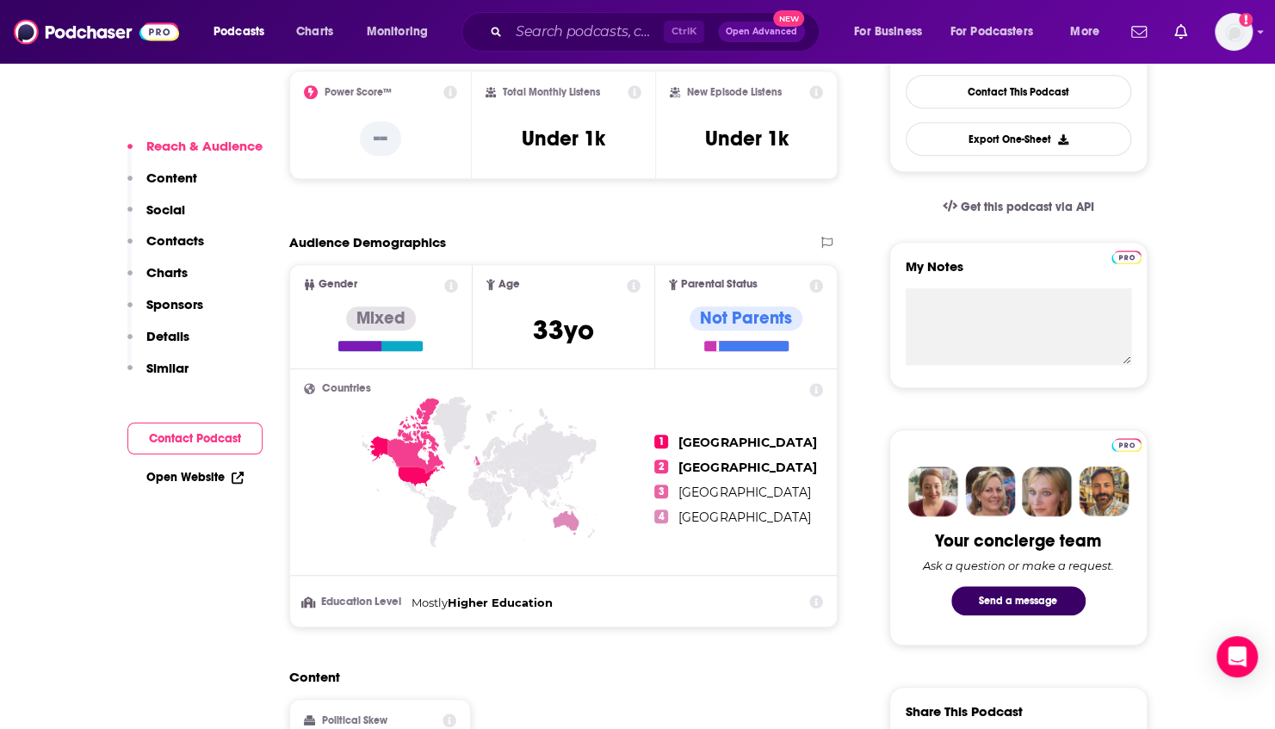
click at [170, 440] on button "Contact Podcast" at bounding box center [194, 439] width 135 height 32
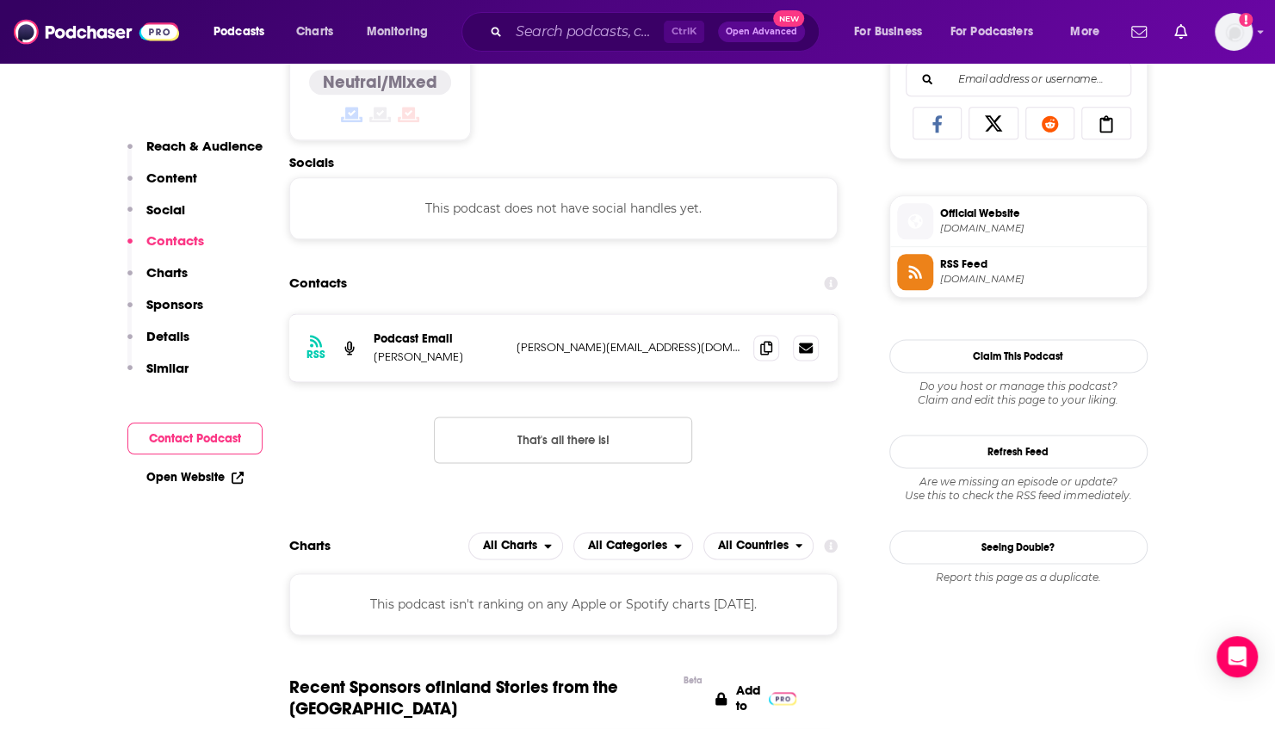
scroll to position [1156, 0]
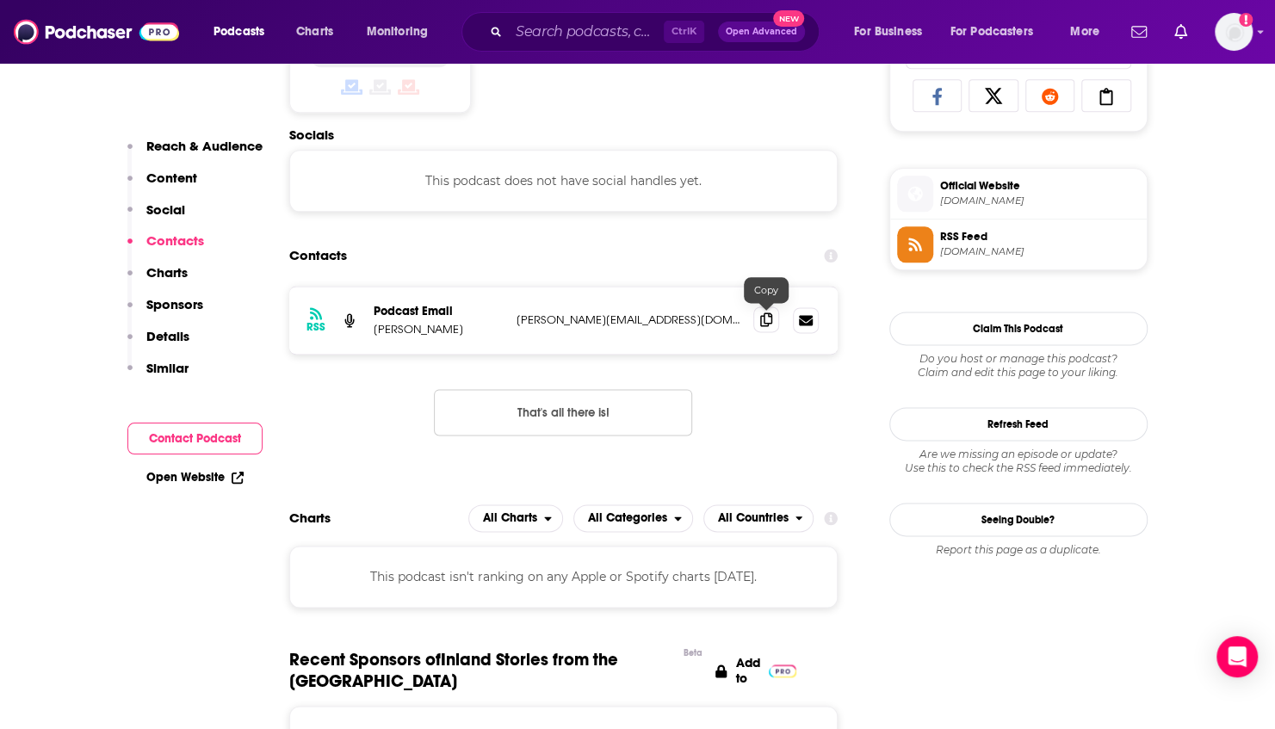
click at [765, 317] on icon at bounding box center [766, 320] width 12 height 14
click at [224, 434] on button "Contact Podcast" at bounding box center [194, 439] width 135 height 32
click at [764, 324] on icon at bounding box center [766, 320] width 12 height 14
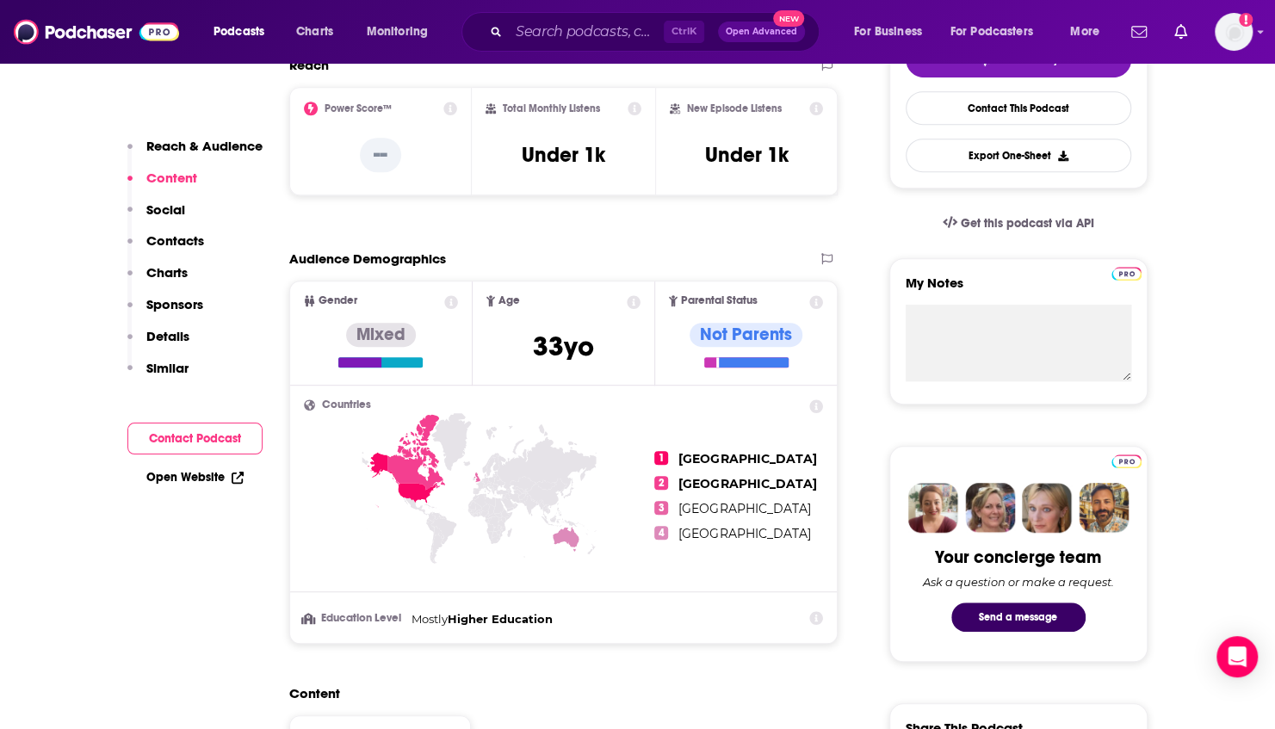
scroll to position [439, 0]
click at [545, 37] on input "Search podcasts, credits, & more..." at bounding box center [586, 32] width 155 height 28
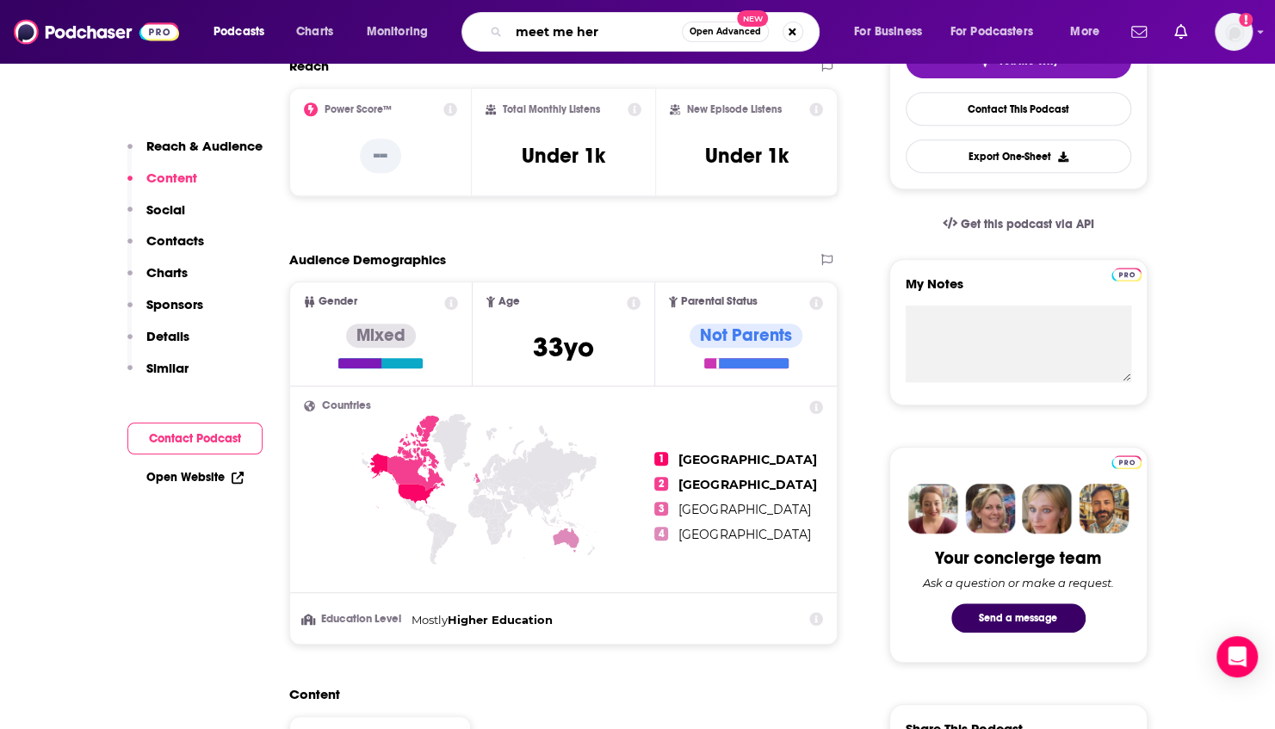
type input "meet me here"
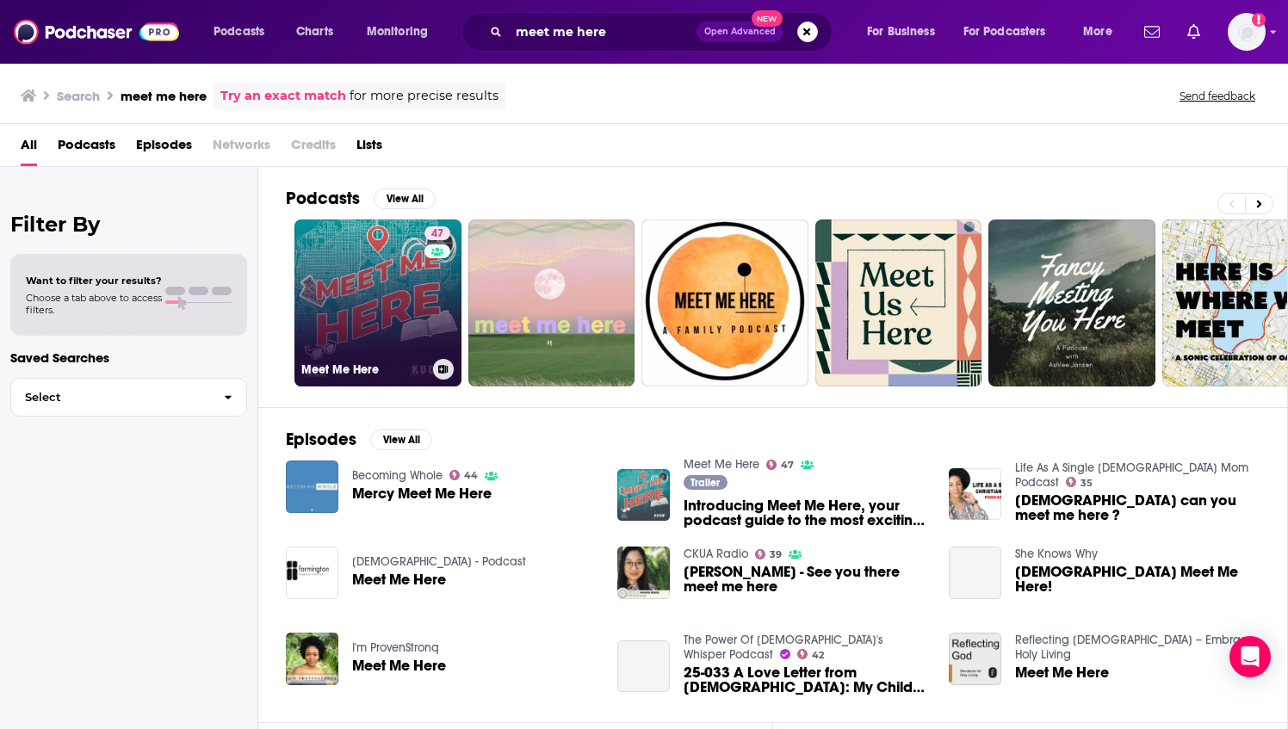
click at [381, 248] on link "47 Meet Me Here" at bounding box center [377, 303] width 167 height 167
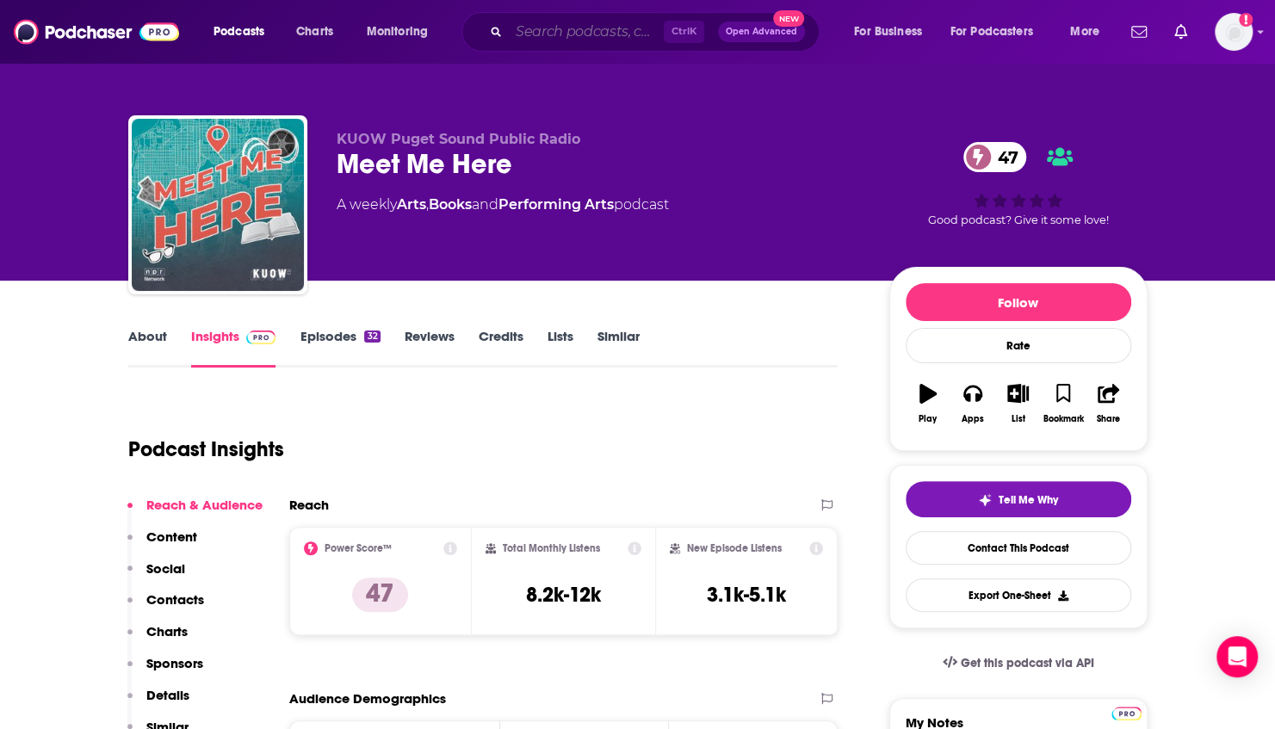
click at [555, 27] on input "Search podcasts, credits, & more..." at bounding box center [586, 32] width 155 height 28
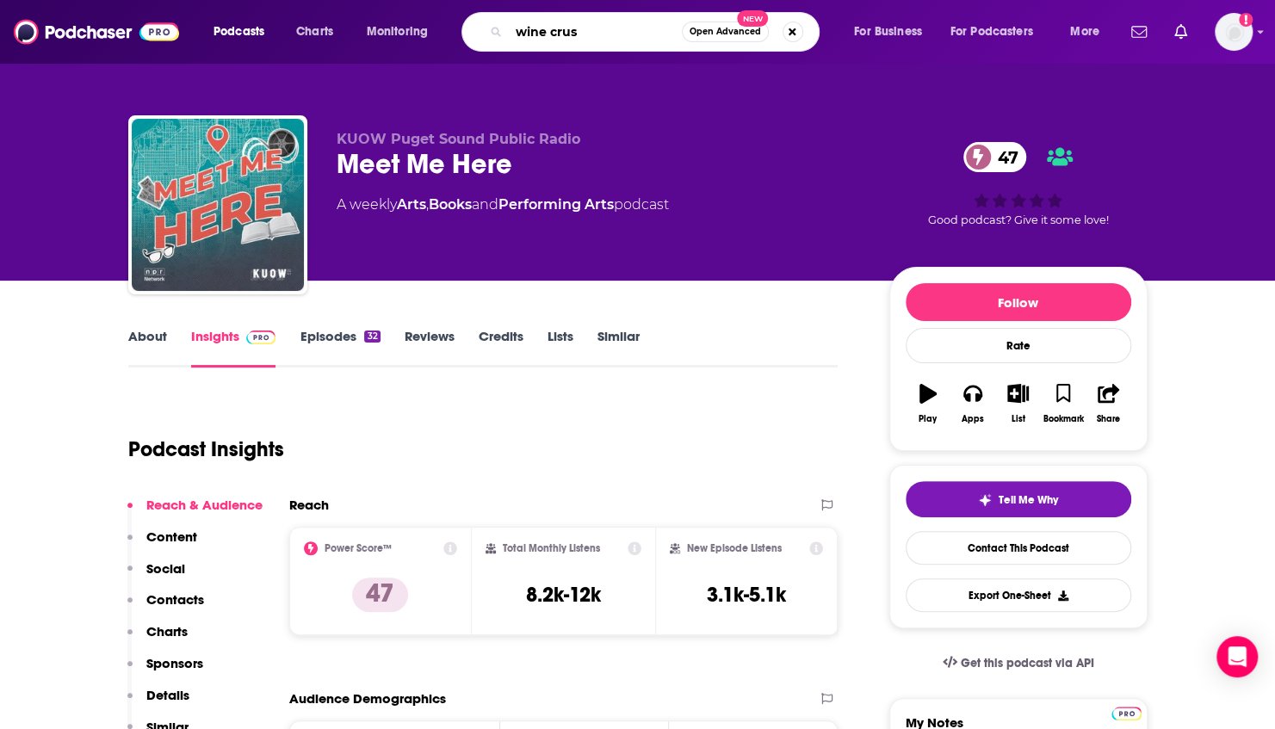
type input "wine crush"
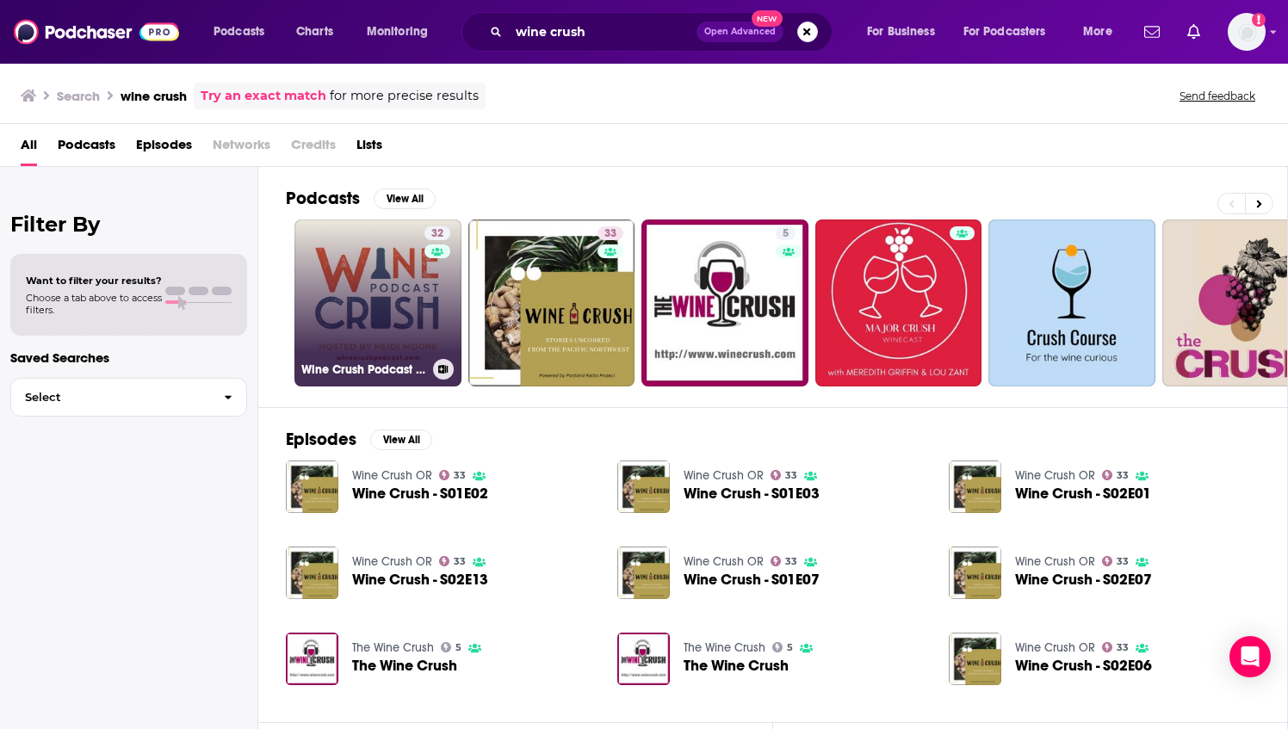
click at [387, 317] on link "32 Wine Crush Podcast NW" at bounding box center [377, 303] width 167 height 167
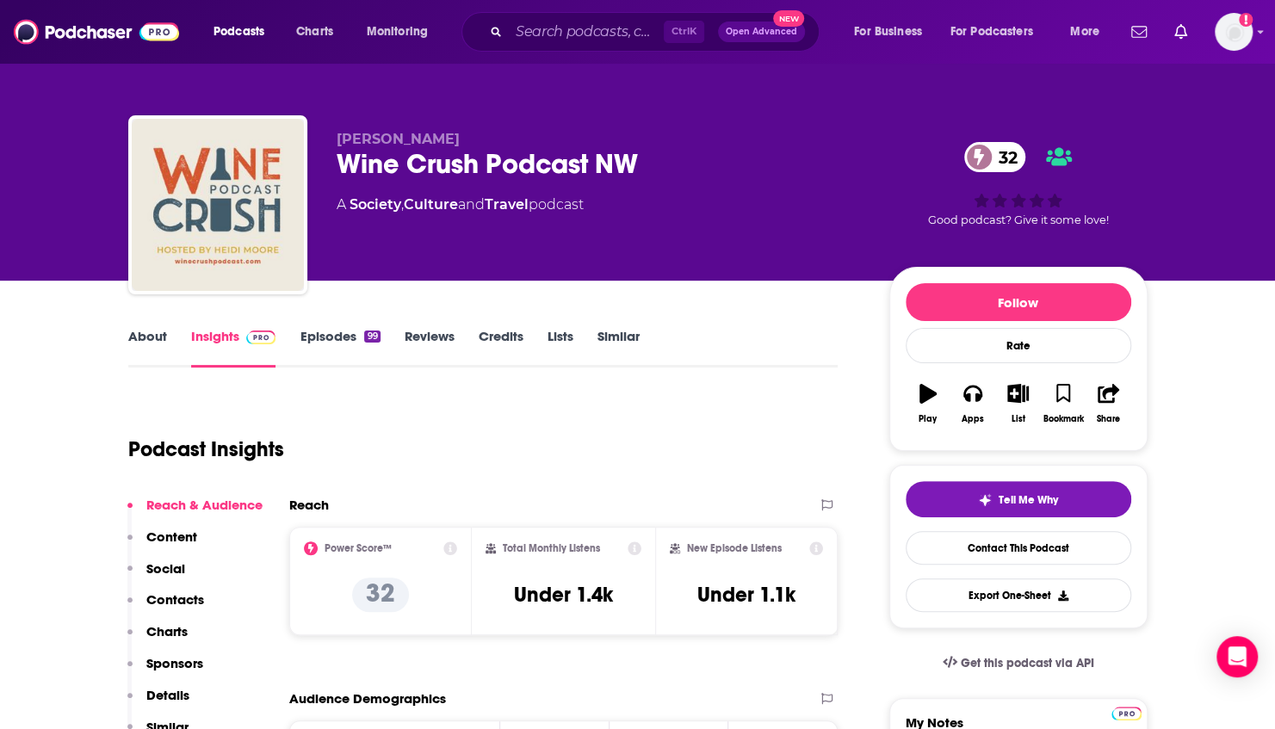
click at [574, 17] on div "Ctrl K Open Advanced New" at bounding box center [641, 32] width 358 height 40
click at [570, 25] on input "Search podcasts, credits, & more..." at bounding box center [586, 32] width 155 height 28
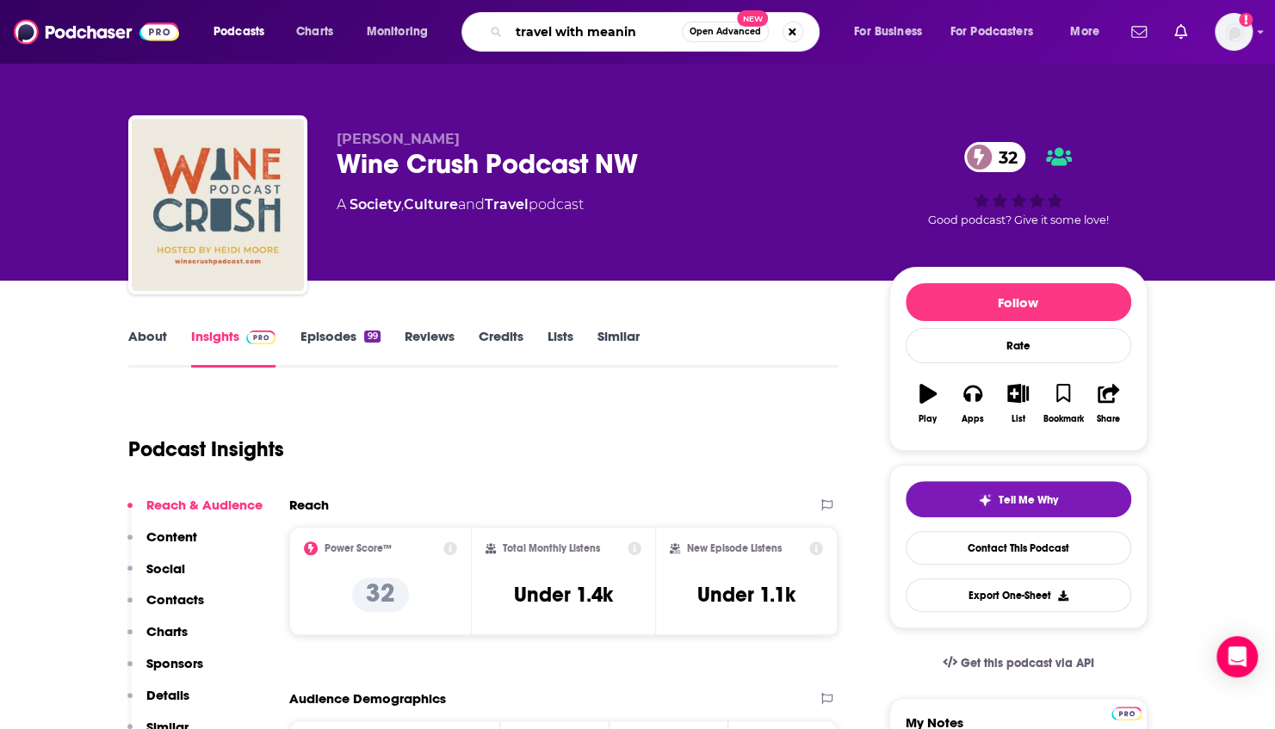
type input "travel with meaning"
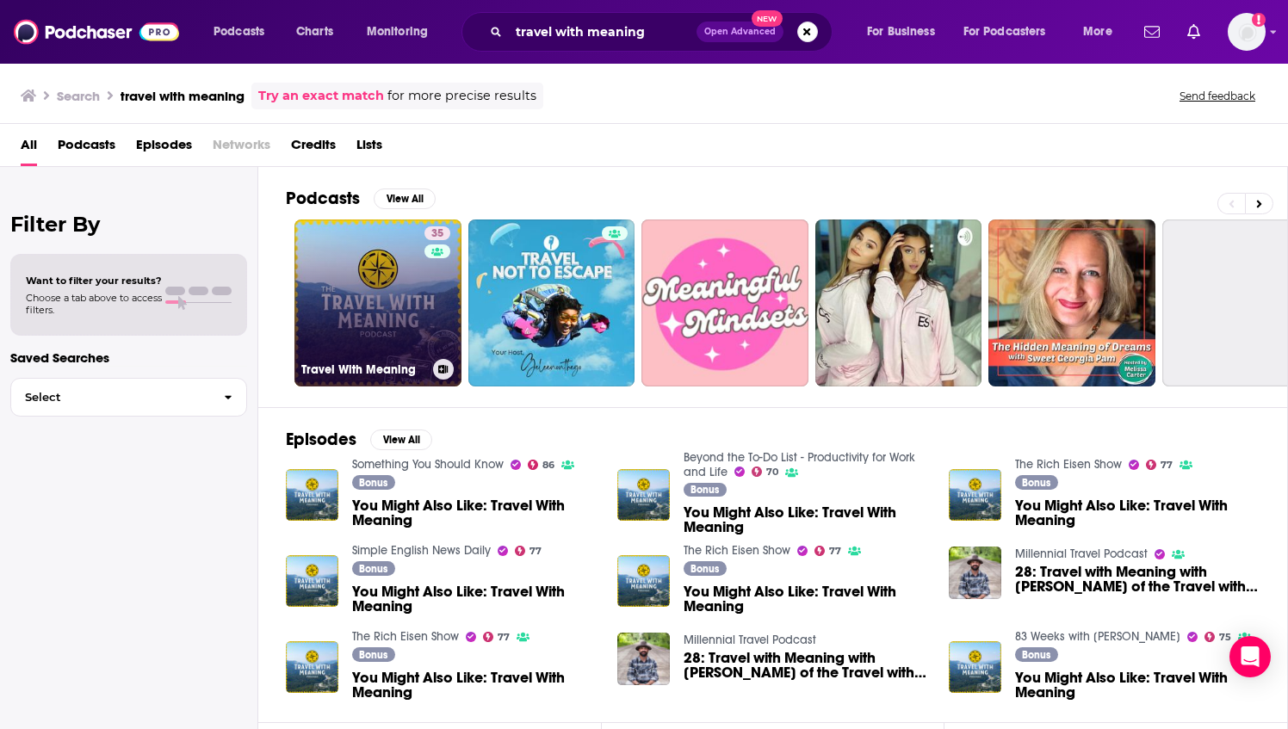
click at [349, 307] on link "35 Travel With Meaning" at bounding box center [377, 303] width 167 height 167
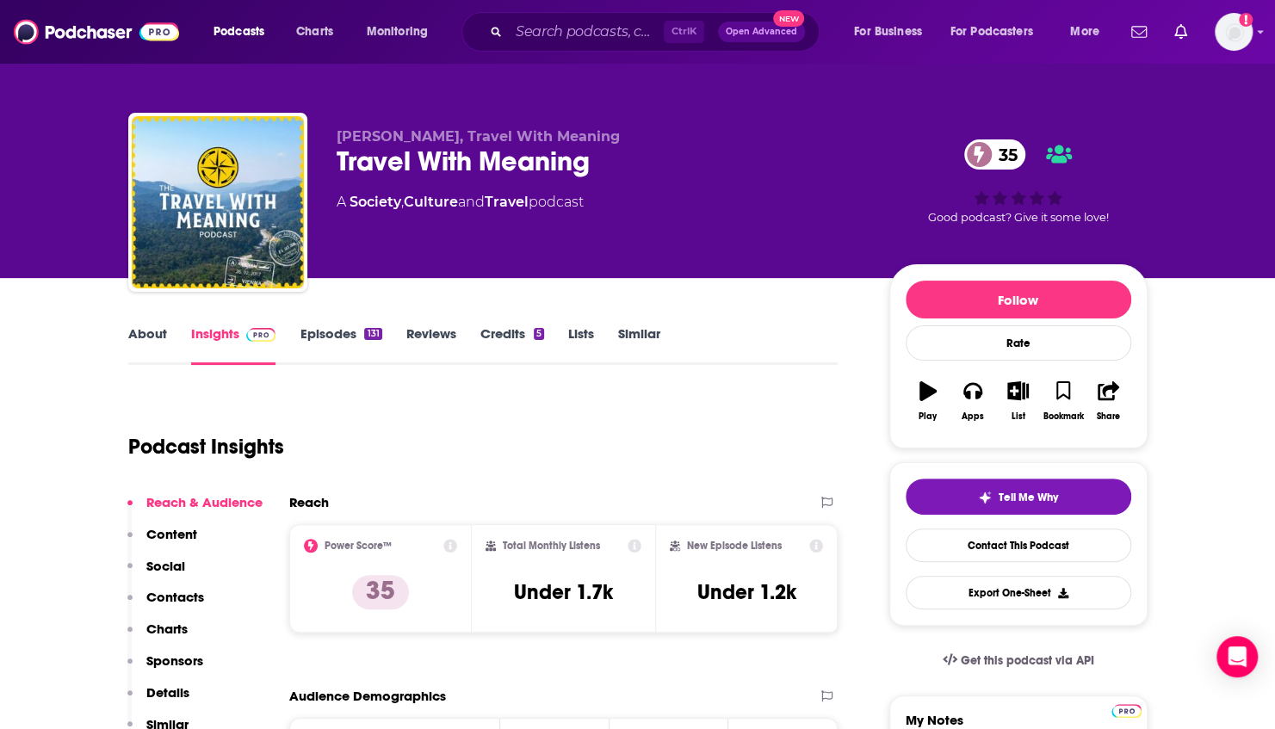
scroll to position [2, 0]
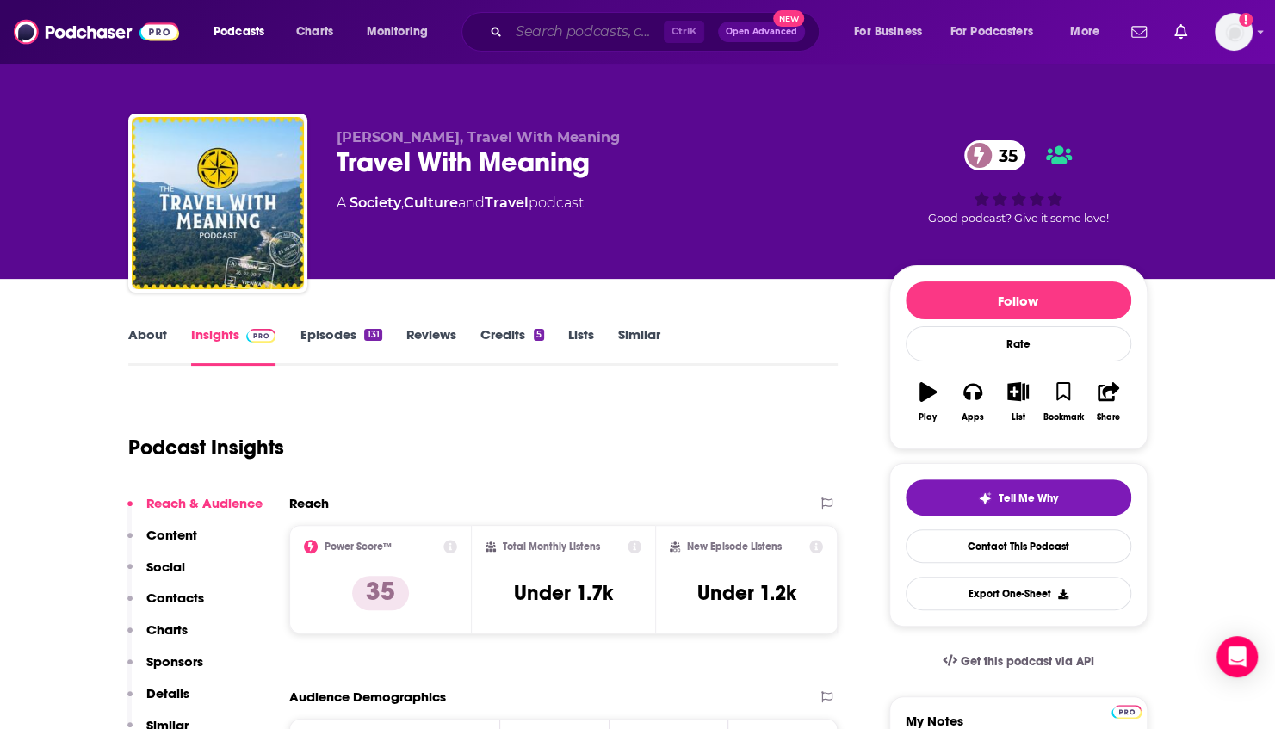
click at [572, 43] on input "Search podcasts, credits, & more..." at bounding box center [586, 32] width 155 height 28
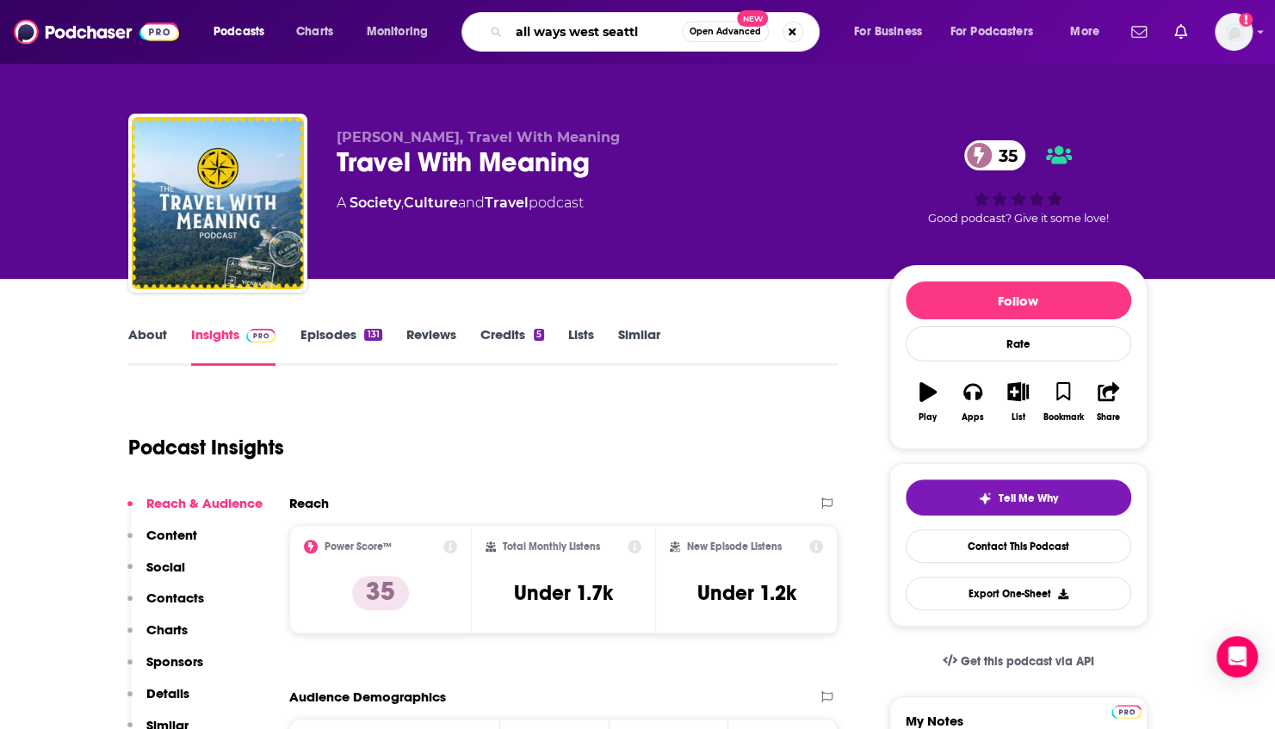
type input "all ways [GEOGRAPHIC_DATA]"
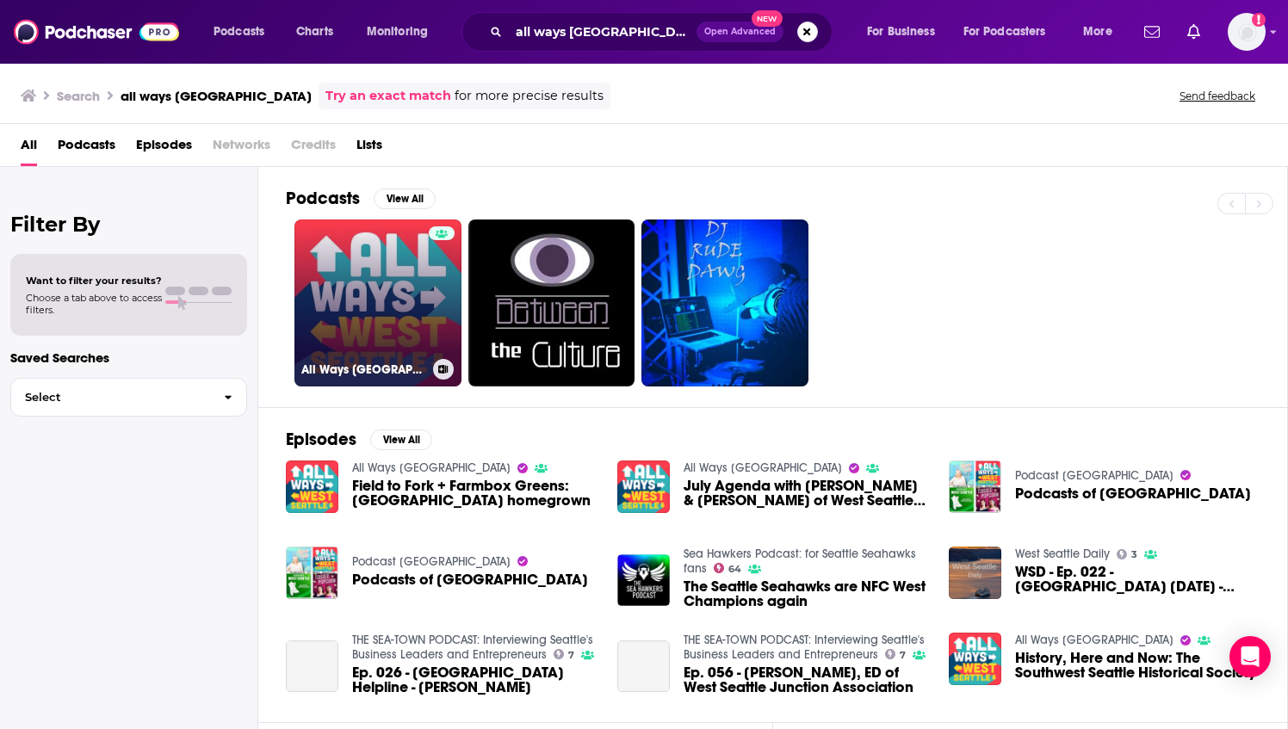
click at [376, 310] on link "All Ways [GEOGRAPHIC_DATA]" at bounding box center [377, 303] width 167 height 167
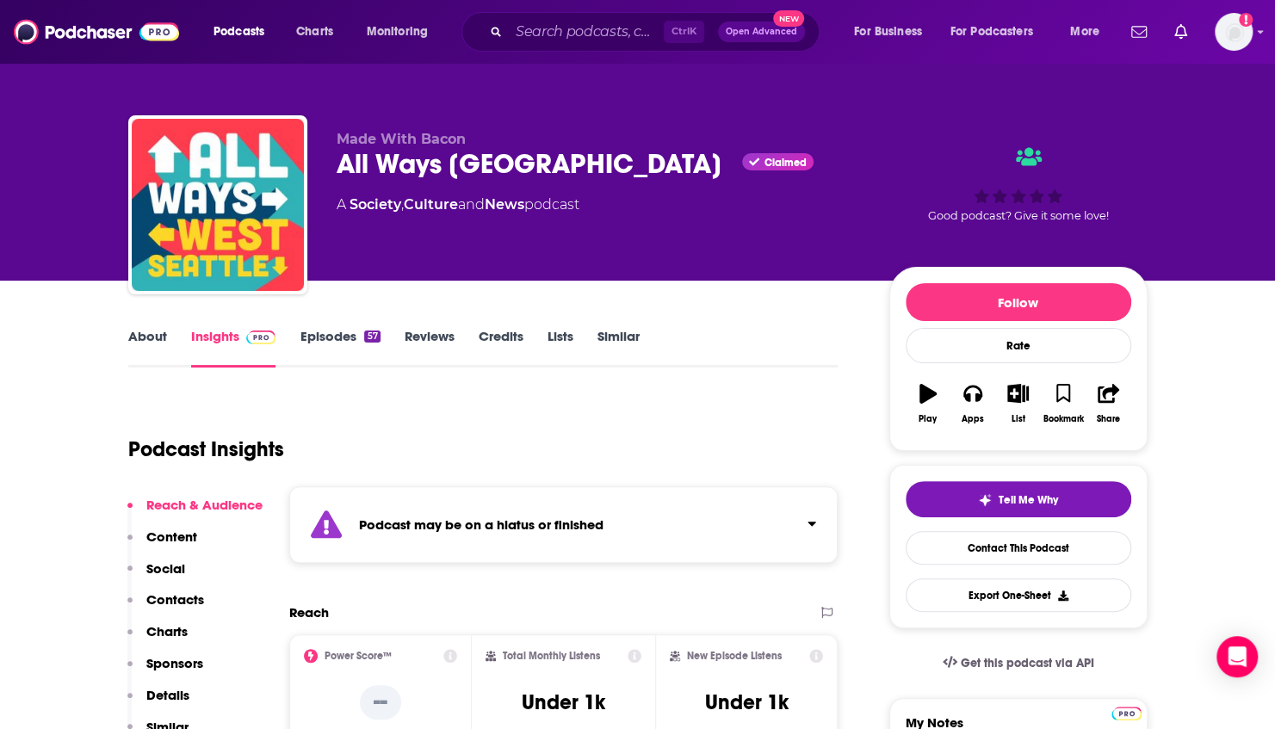
scroll to position [35, 0]
